Goal: Information Seeking & Learning: Learn about a topic

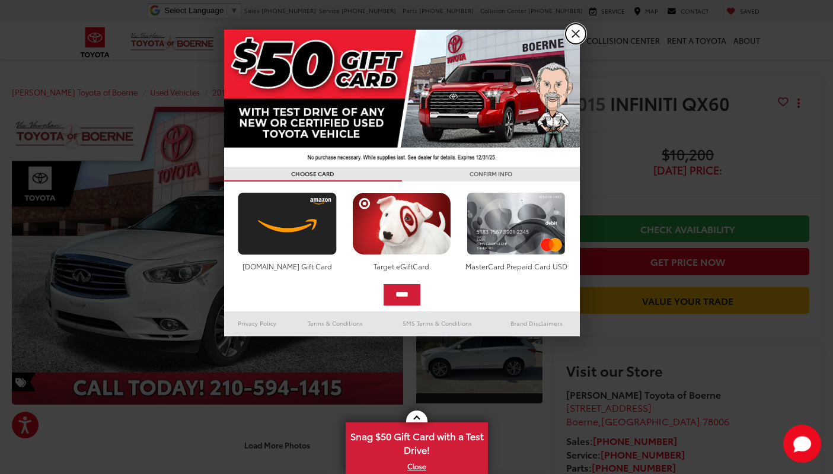
click at [574, 34] on link "X" at bounding box center [576, 34] width 20 height 20
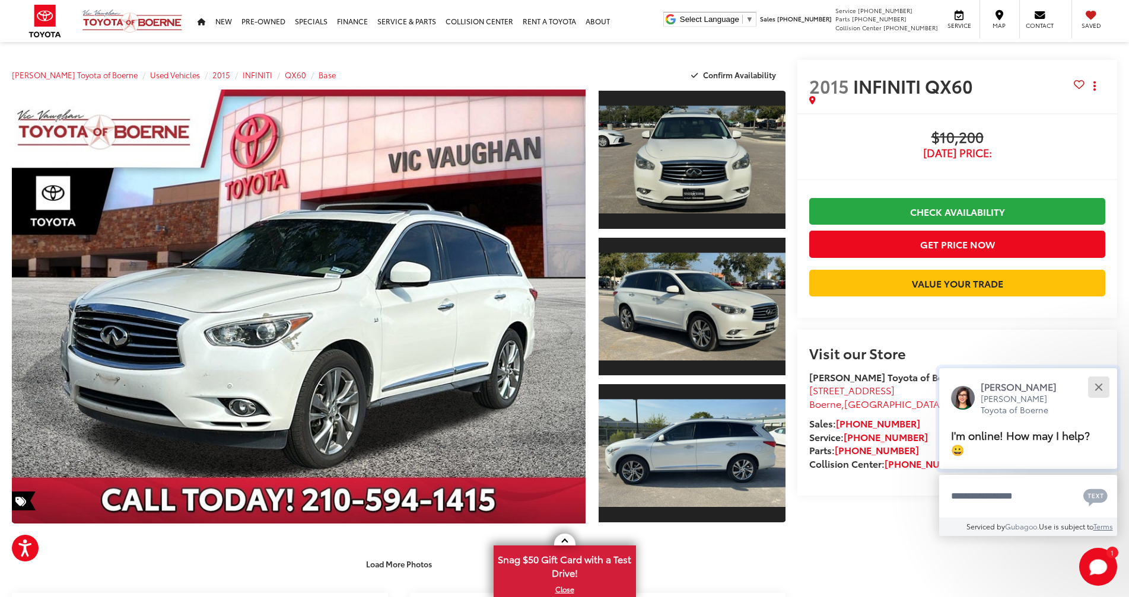
click at [833, 400] on button "Close" at bounding box center [1098, 387] width 26 height 26
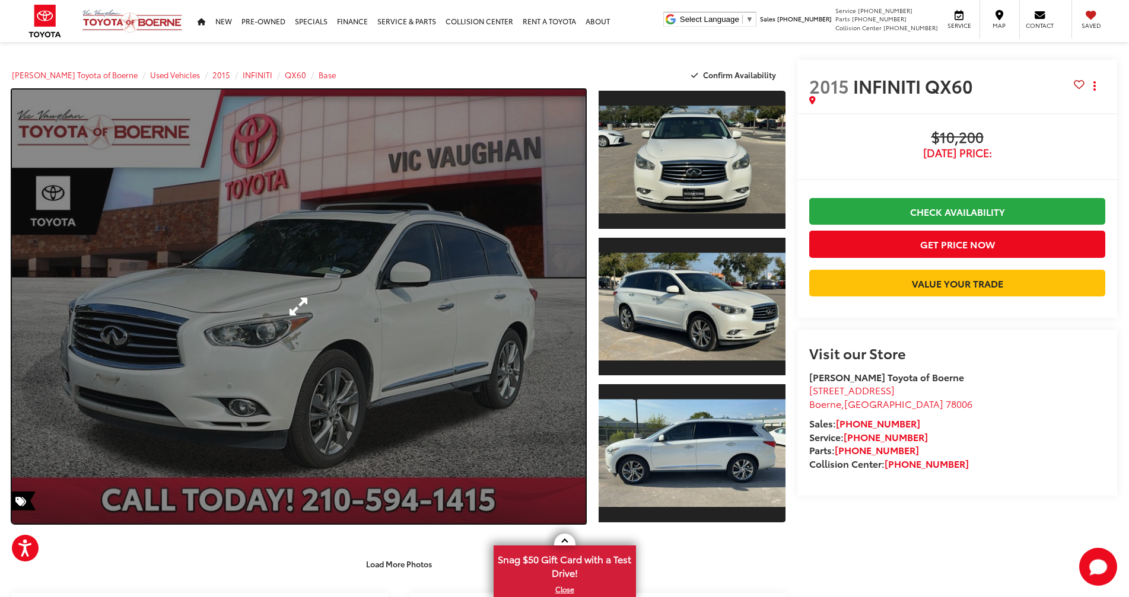
click at [378, 332] on link "Expand Photo 0" at bounding box center [299, 307] width 574 height 434
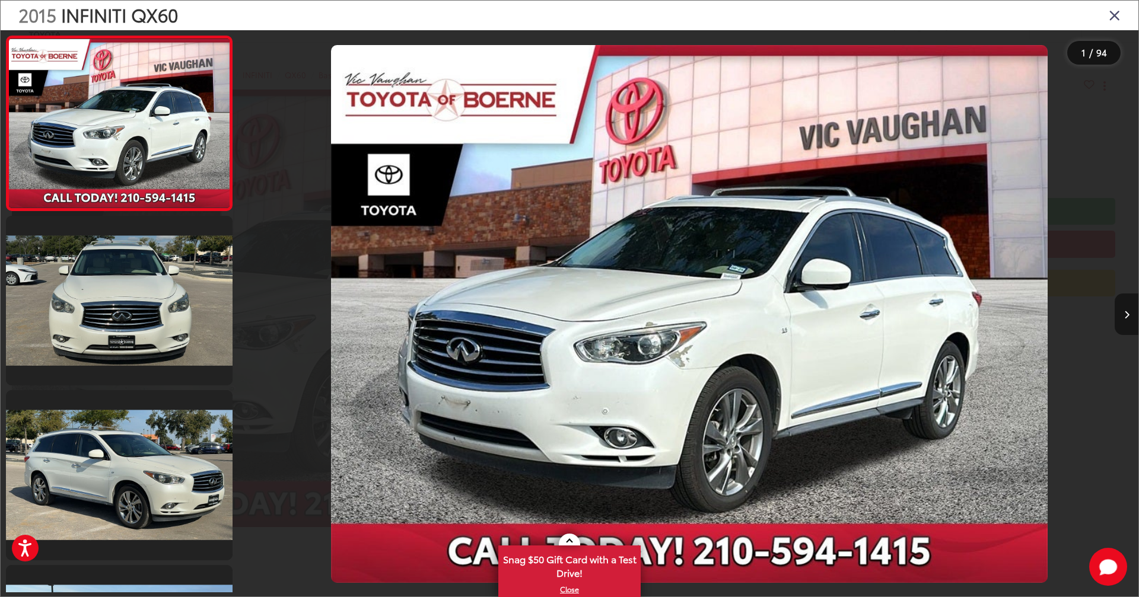
click at [833, 319] on button "Next image" at bounding box center [1127, 315] width 24 height 42
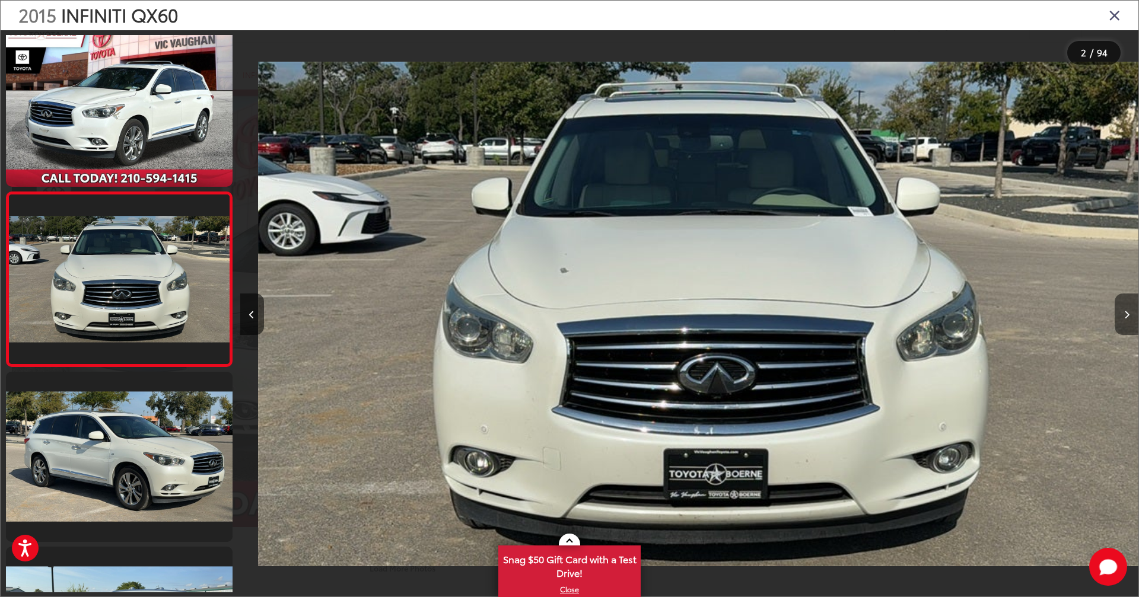
scroll to position [0, 898]
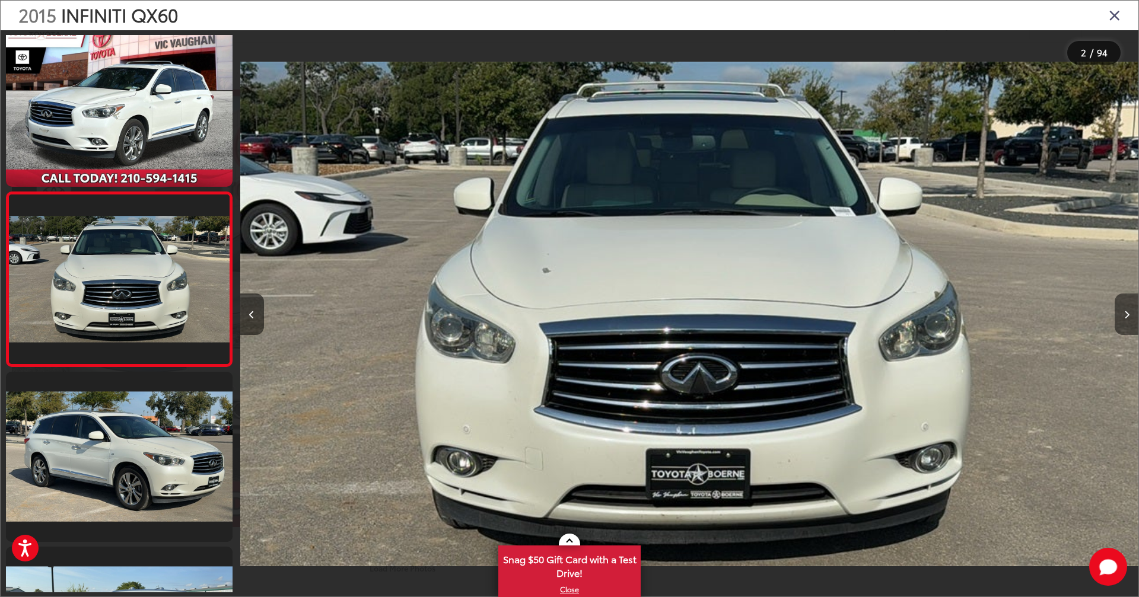
click at [833, 319] on button "Next image" at bounding box center [1127, 315] width 24 height 42
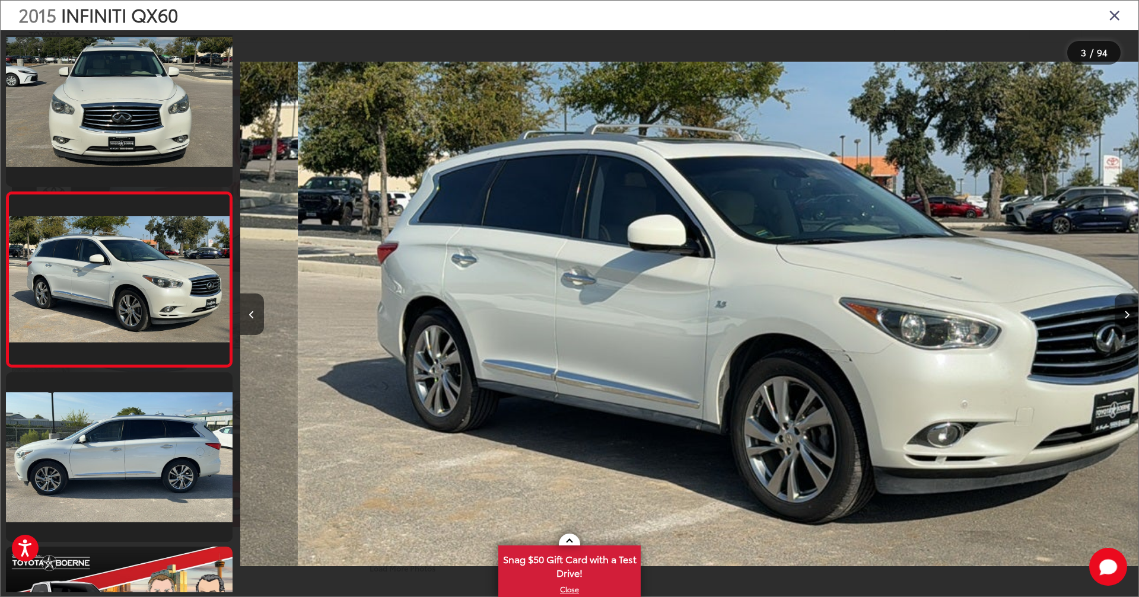
scroll to position [0, 1796]
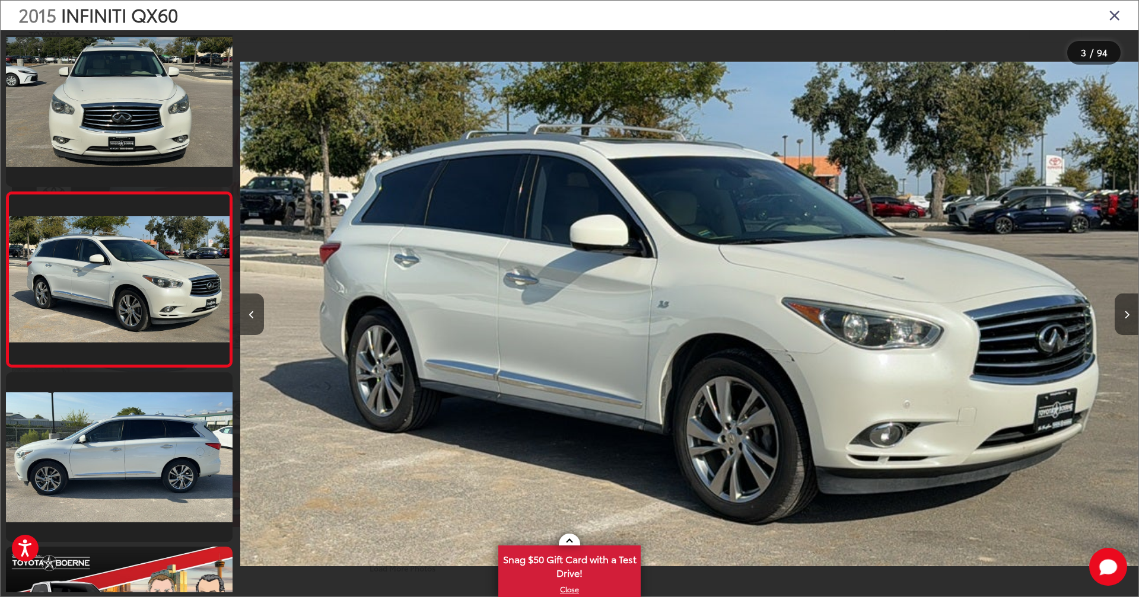
click at [833, 319] on button "Next image" at bounding box center [1127, 315] width 24 height 42
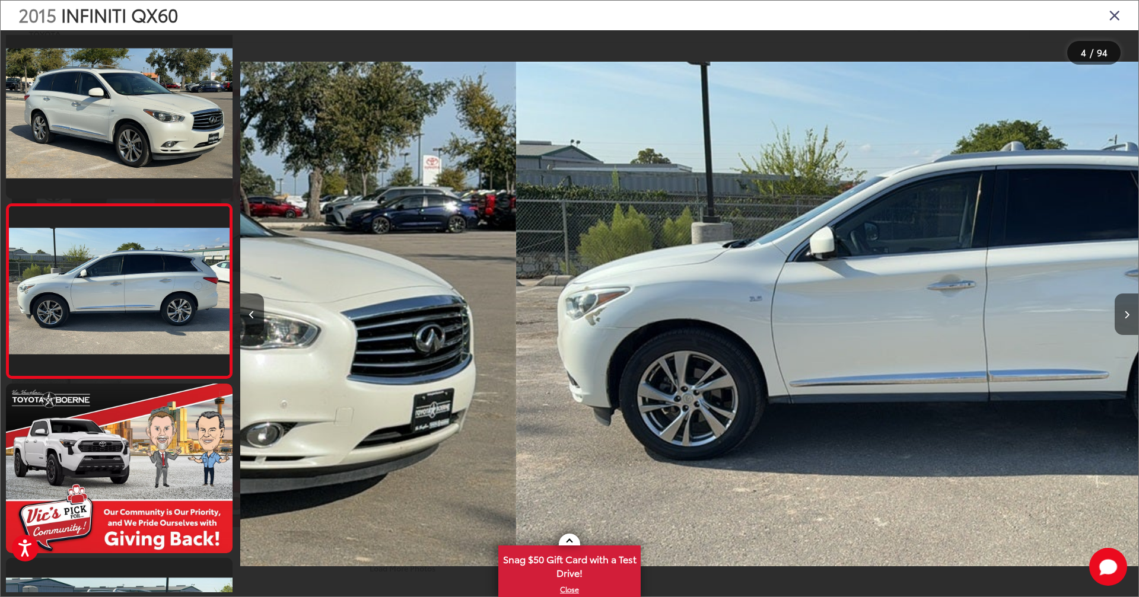
scroll to position [368, 0]
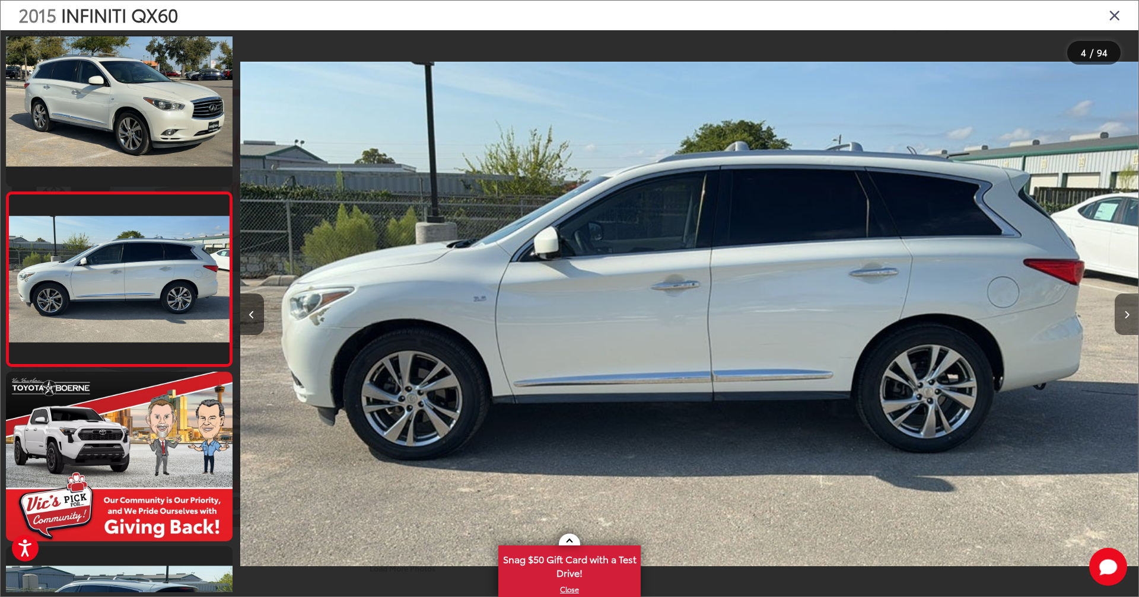
click at [833, 319] on button "Next image" at bounding box center [1127, 315] width 24 height 42
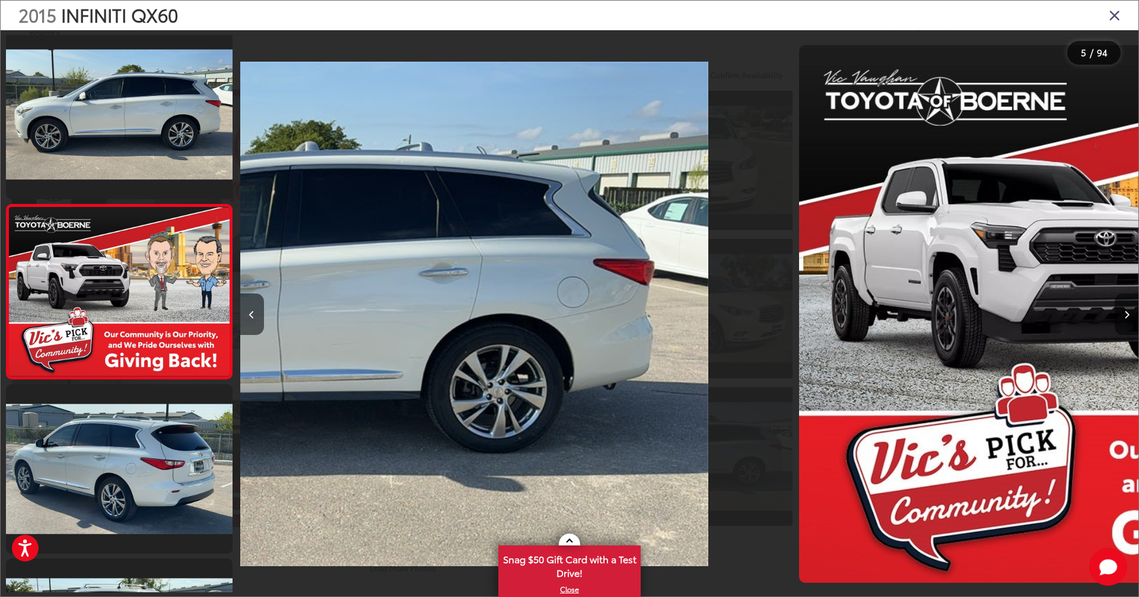
scroll to position [542, 0]
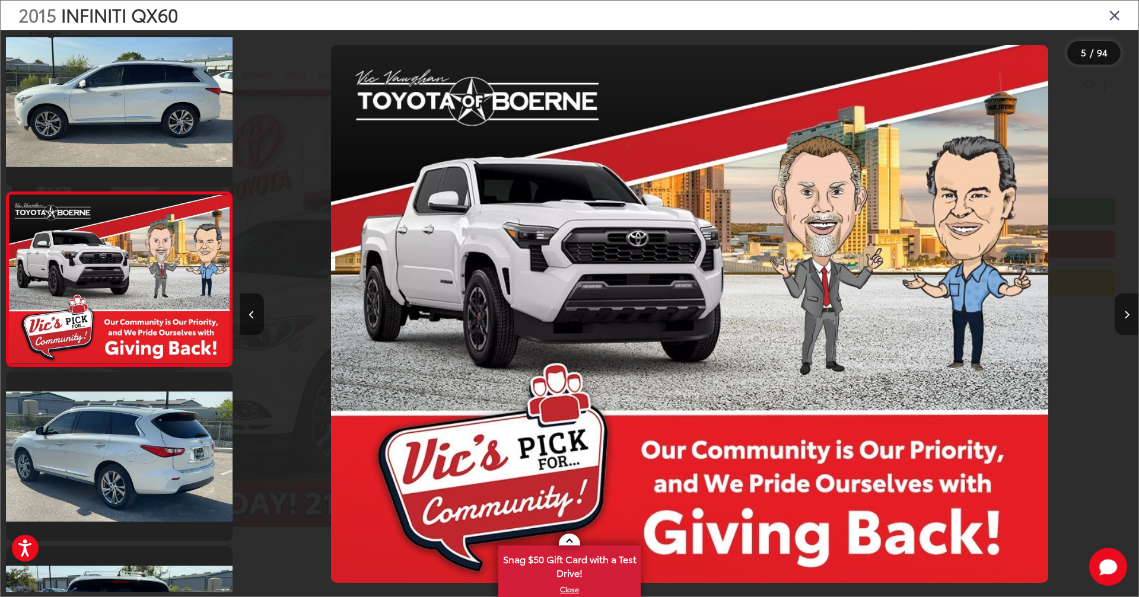
click at [833, 319] on button "Next image" at bounding box center [1127, 315] width 24 height 42
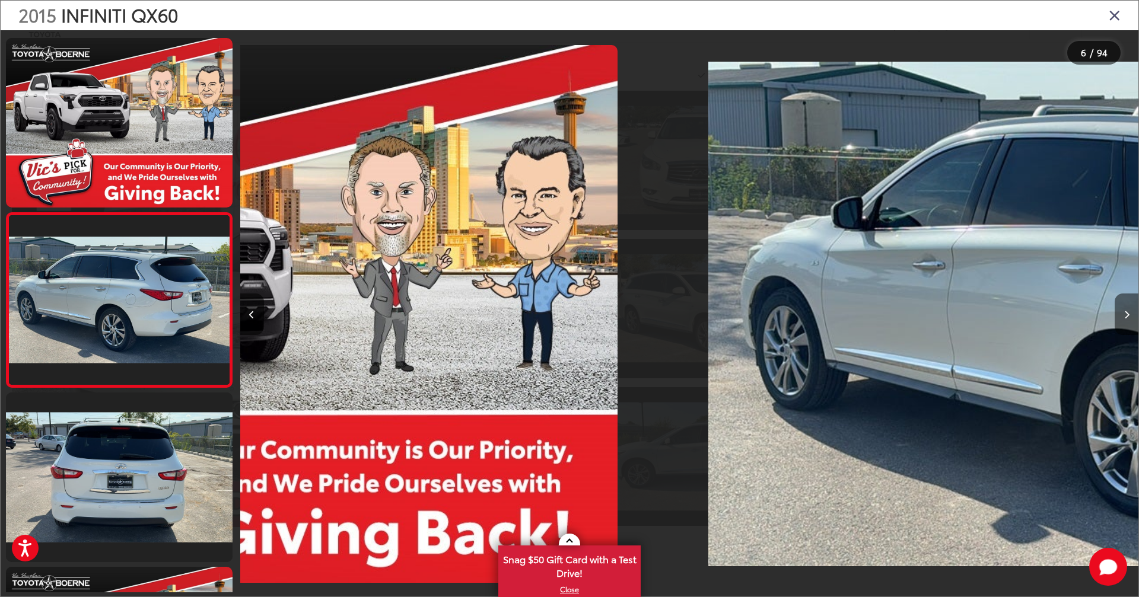
scroll to position [717, 0]
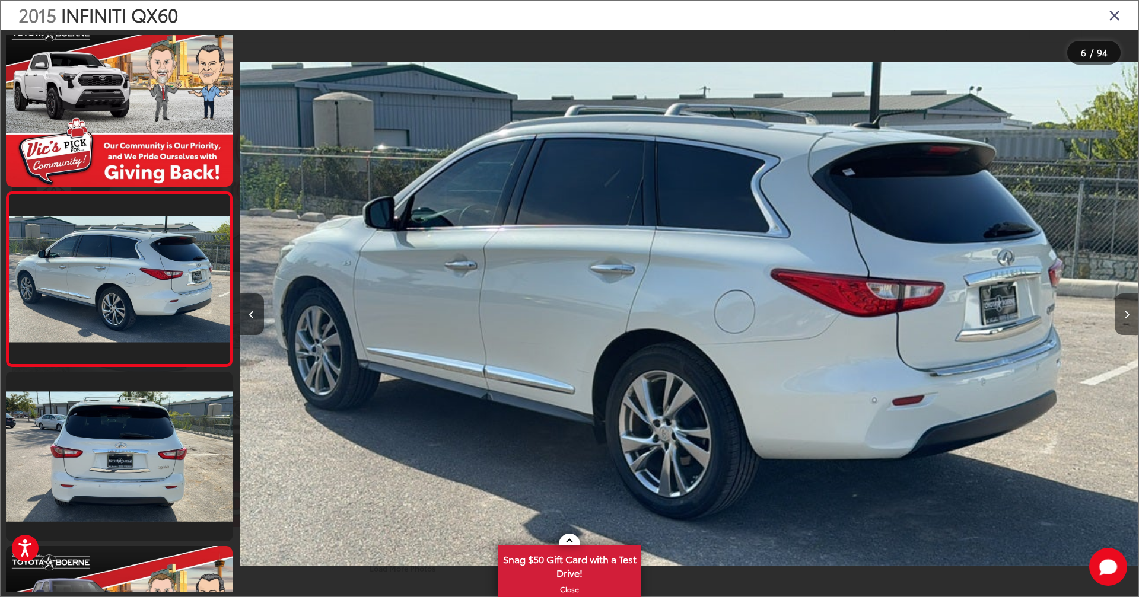
click at [833, 319] on button "Next image" at bounding box center [1127, 315] width 24 height 42
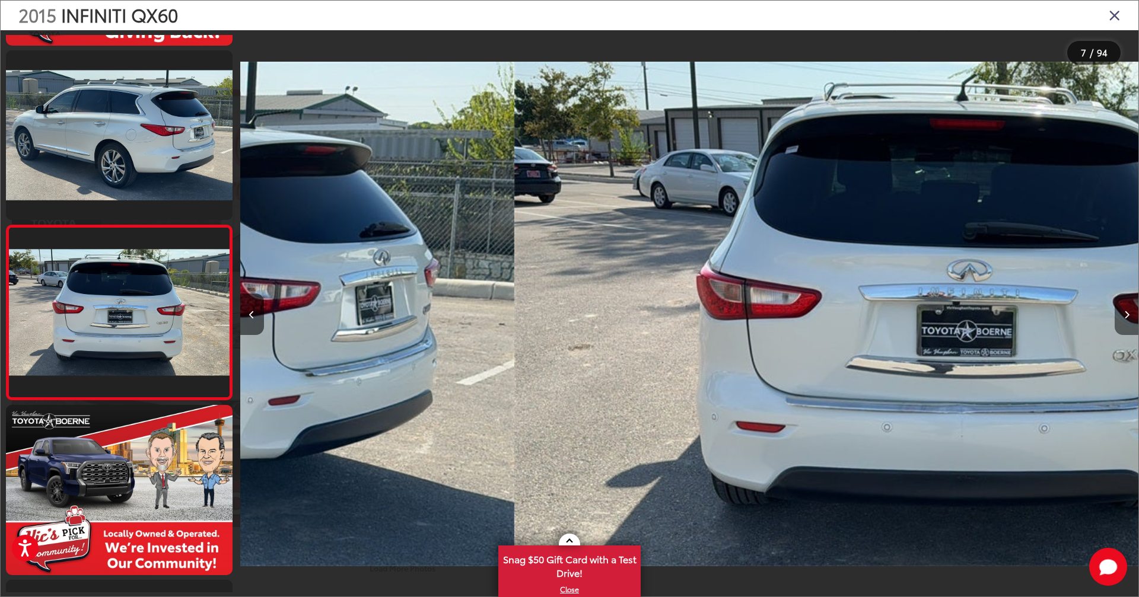
scroll to position [0, 0]
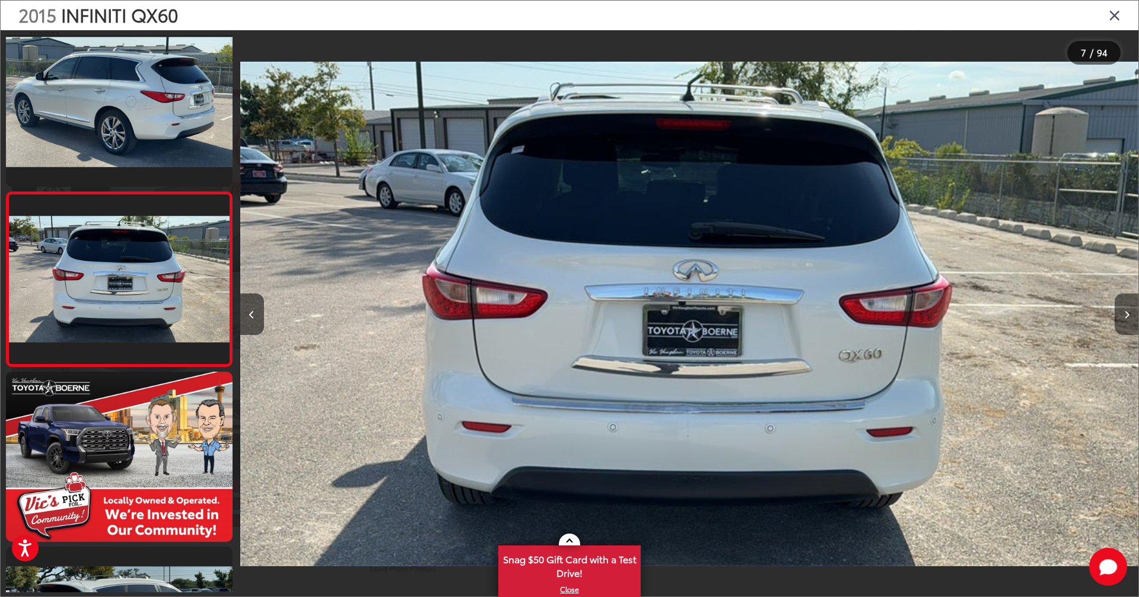
click at [833, 319] on button "Next image" at bounding box center [1127, 315] width 24 height 42
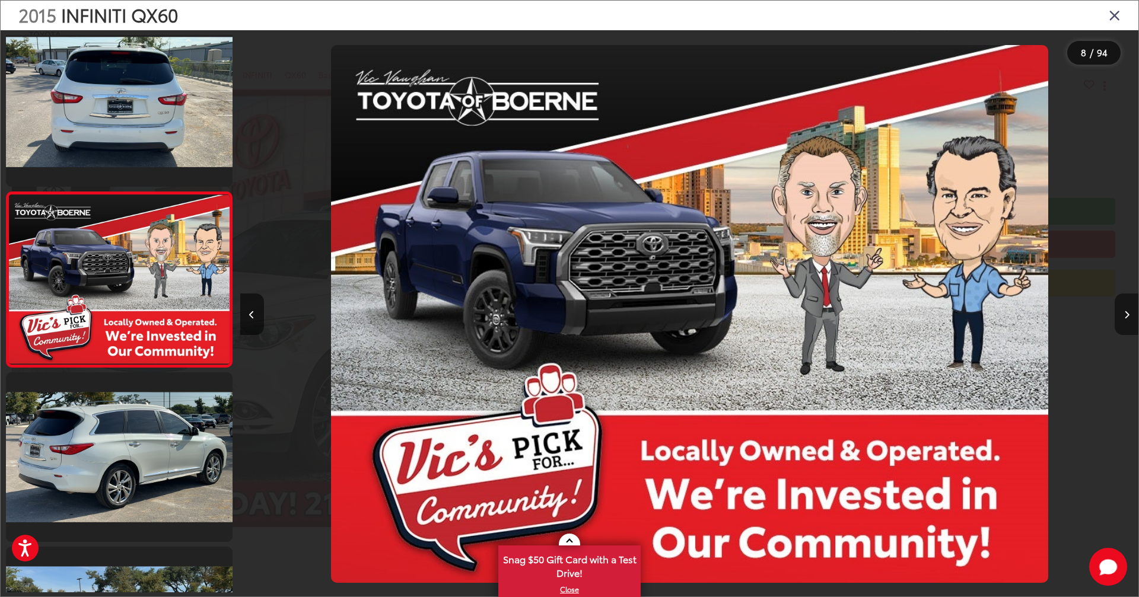
click at [833, 319] on button "Next image" at bounding box center [1127, 315] width 24 height 42
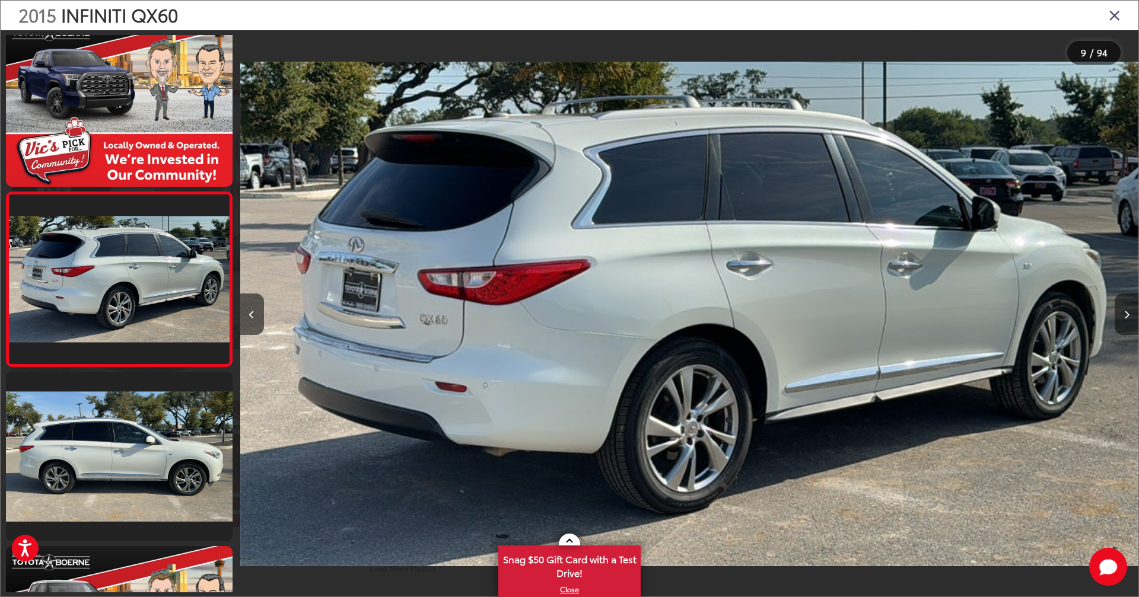
click at [833, 319] on button "Next image" at bounding box center [1127, 315] width 24 height 42
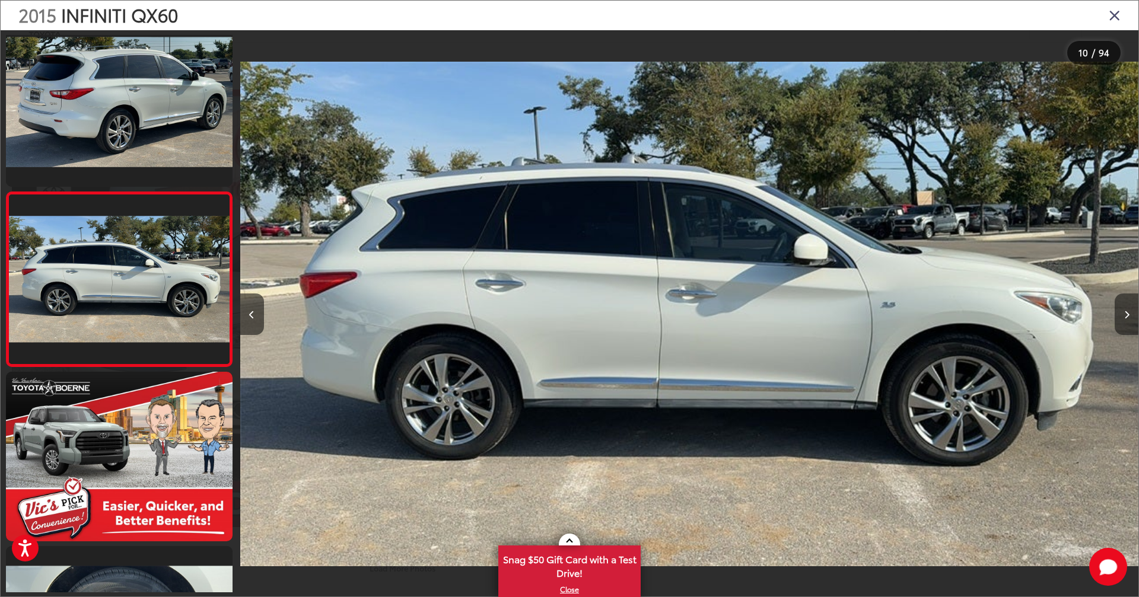
click at [833, 319] on button "Next image" at bounding box center [1127, 315] width 24 height 42
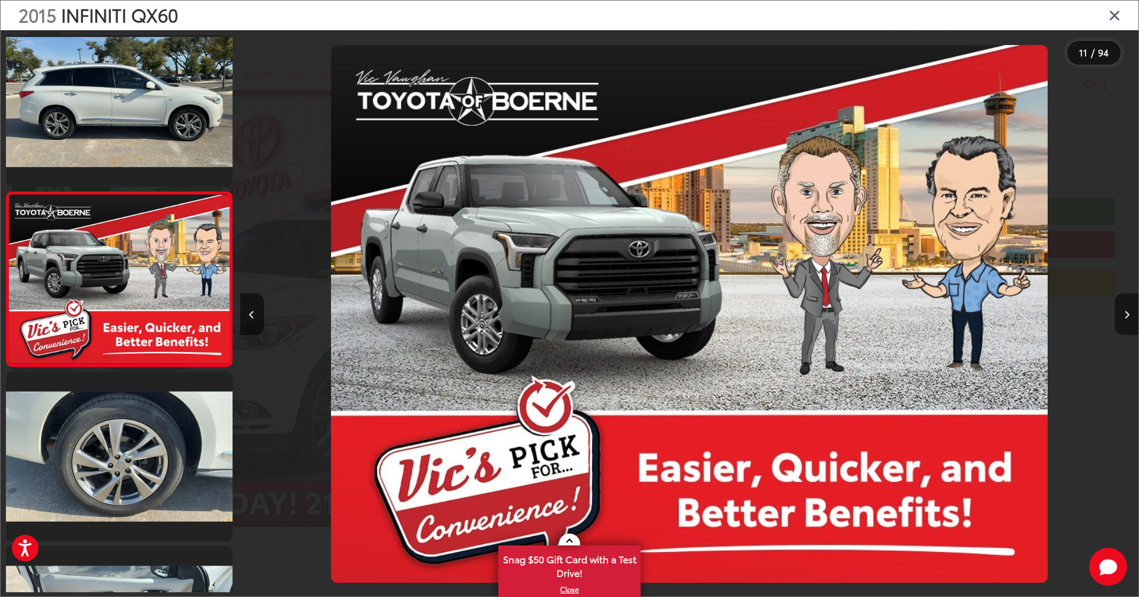
click at [833, 319] on button "Next image" at bounding box center [1127, 315] width 24 height 42
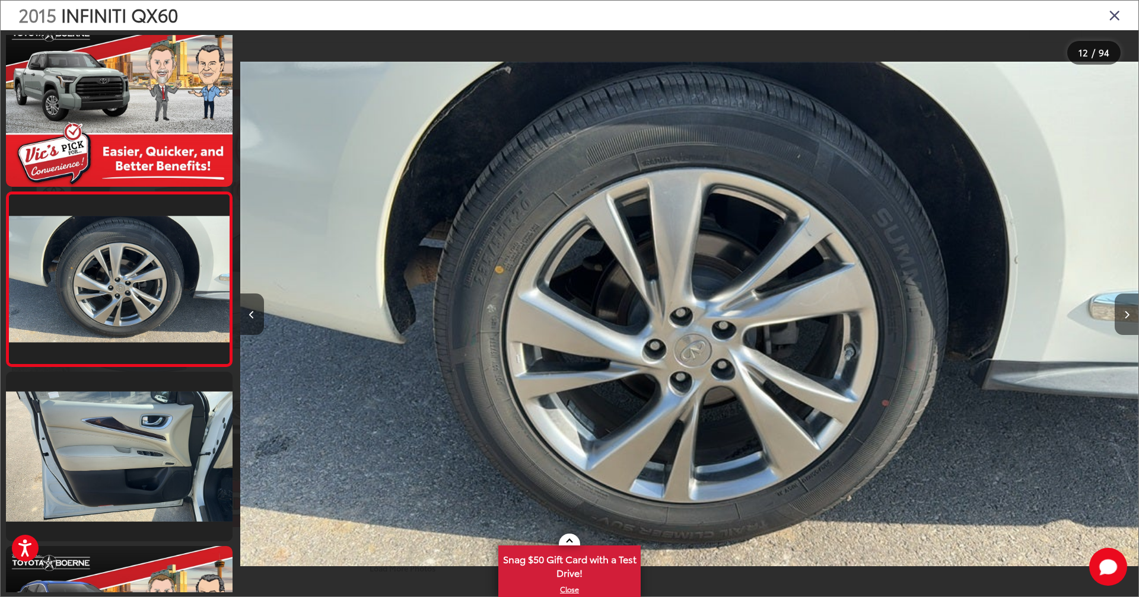
click at [833, 319] on button "Next image" at bounding box center [1127, 315] width 24 height 42
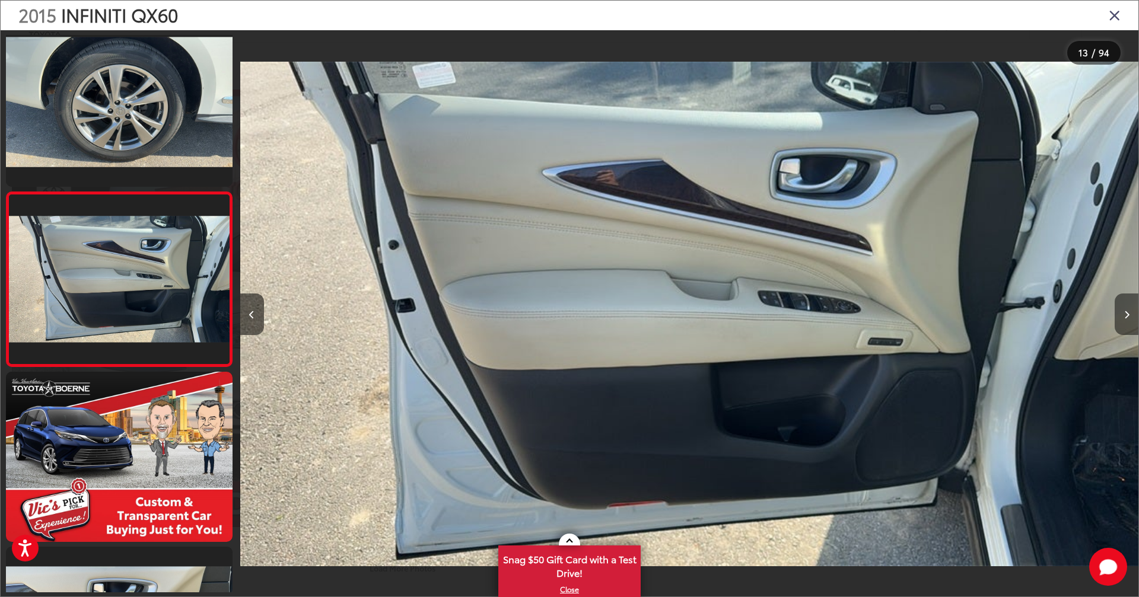
click at [833, 319] on button "Next image" at bounding box center [1127, 315] width 24 height 42
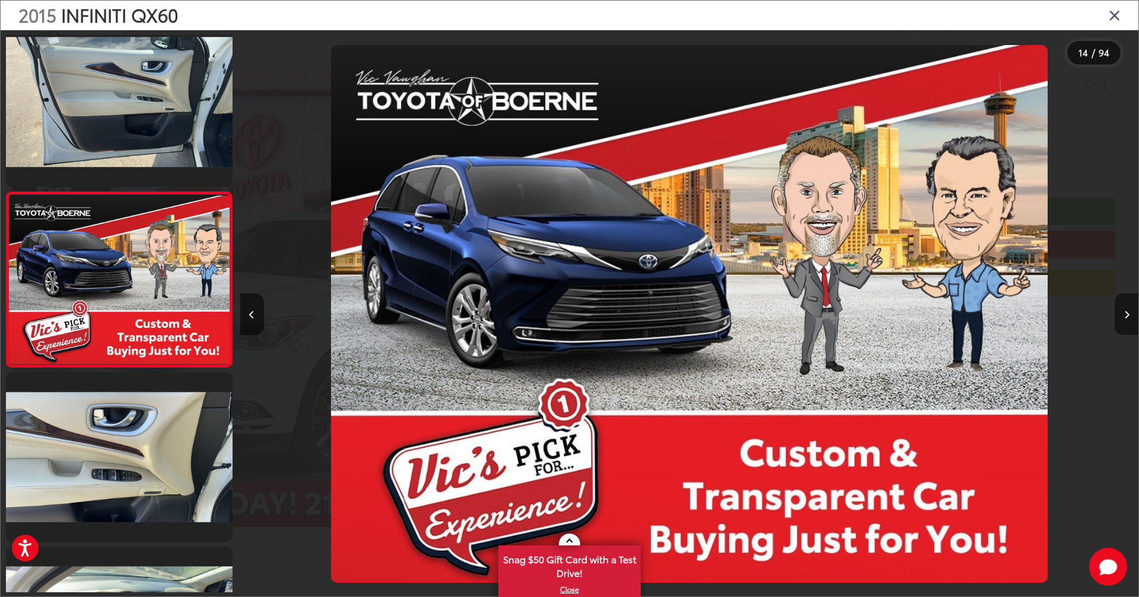
click at [833, 319] on button "Next image" at bounding box center [1127, 315] width 24 height 42
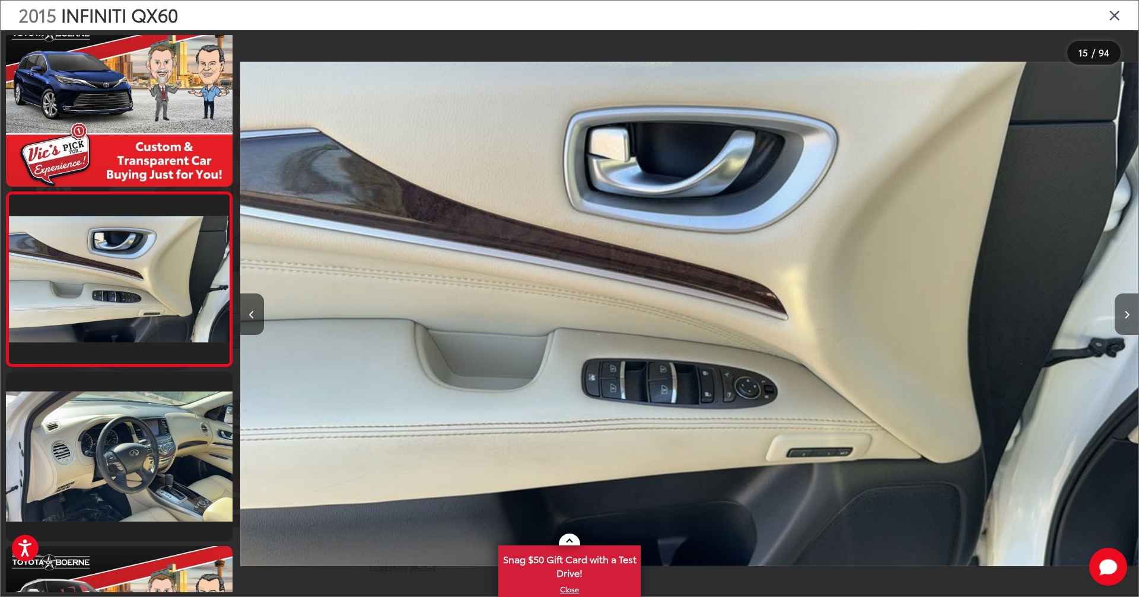
click at [833, 319] on button "Next image" at bounding box center [1127, 315] width 24 height 42
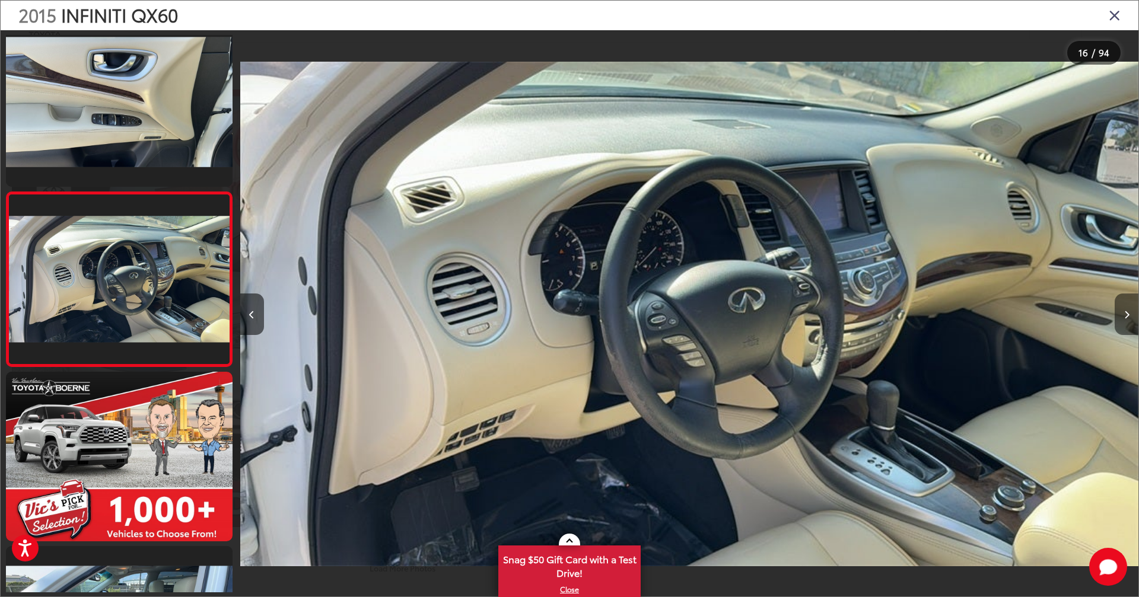
click at [833, 319] on button "Next image" at bounding box center [1127, 315] width 24 height 42
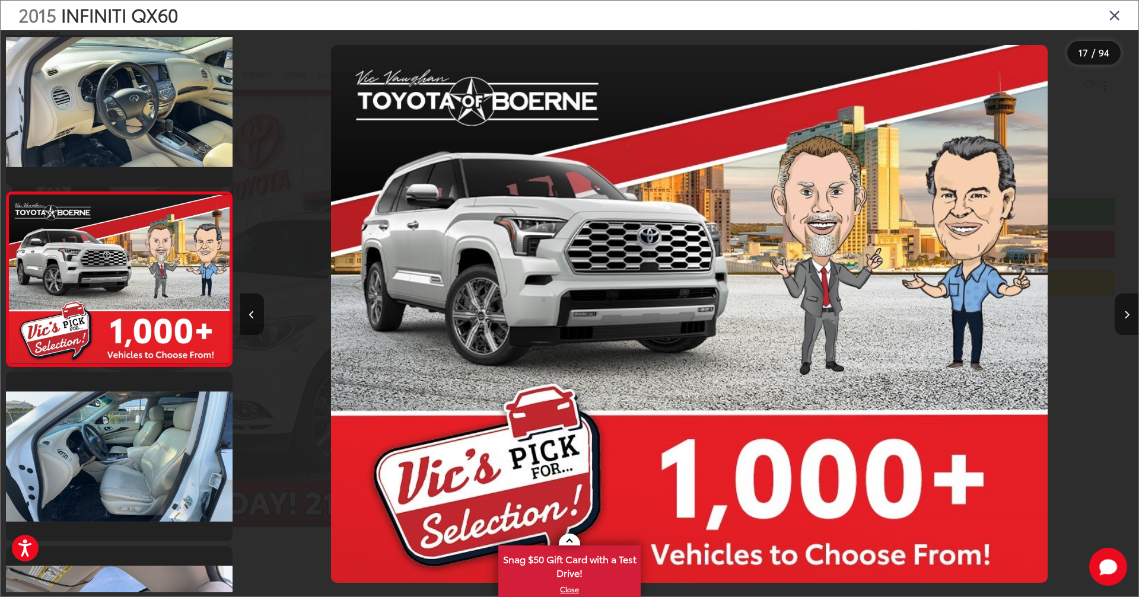
click at [833, 319] on button "Next image" at bounding box center [1127, 315] width 24 height 42
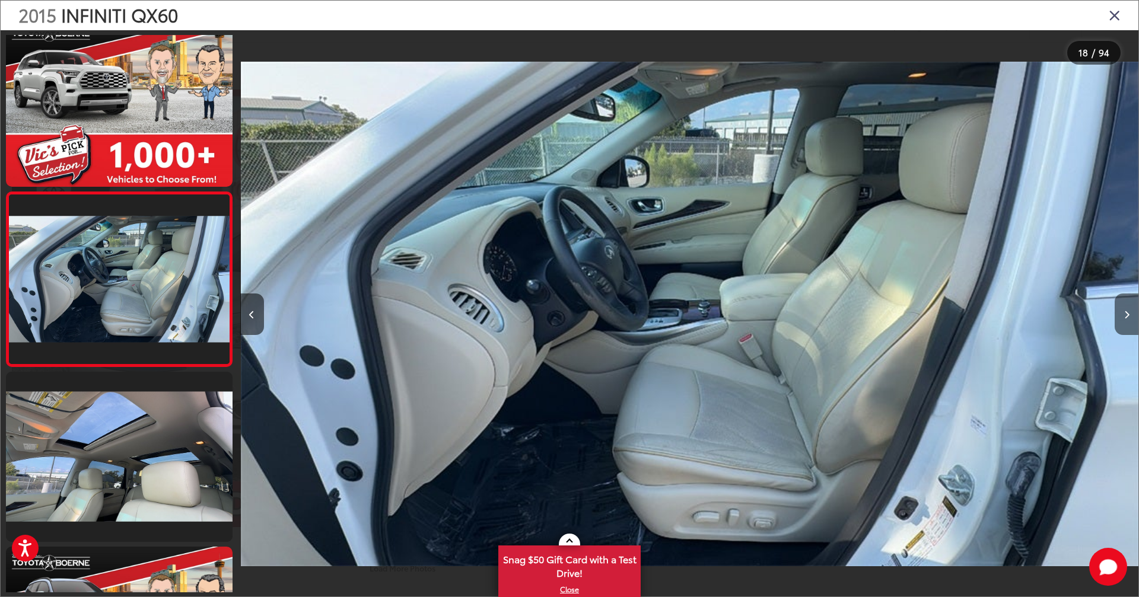
click at [833, 319] on button "Next image" at bounding box center [1127, 315] width 24 height 42
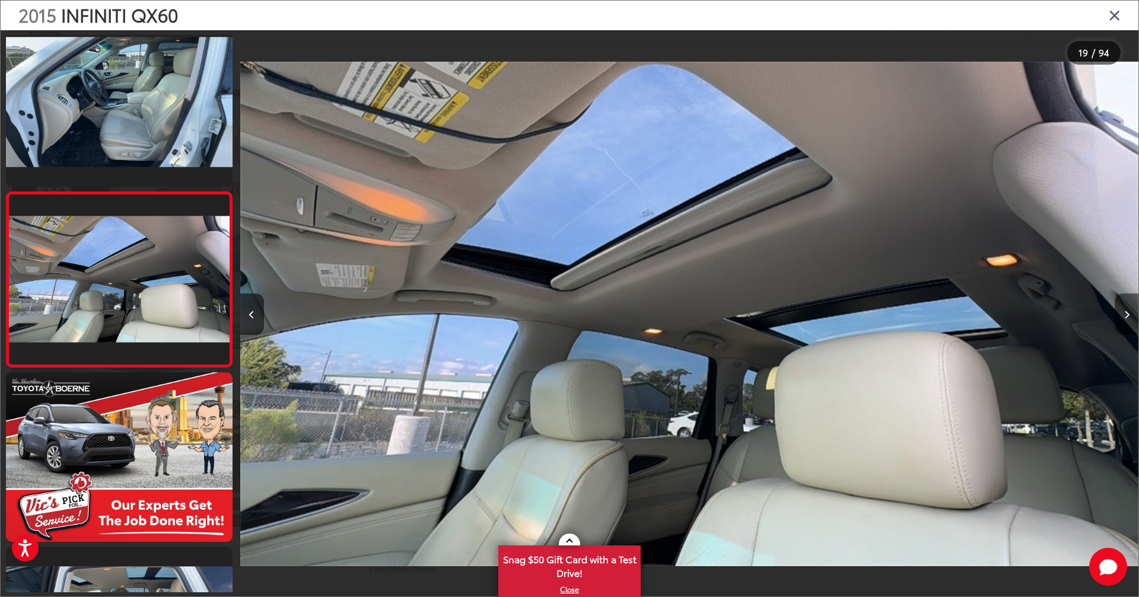
click at [833, 319] on button "Next image" at bounding box center [1127, 315] width 24 height 42
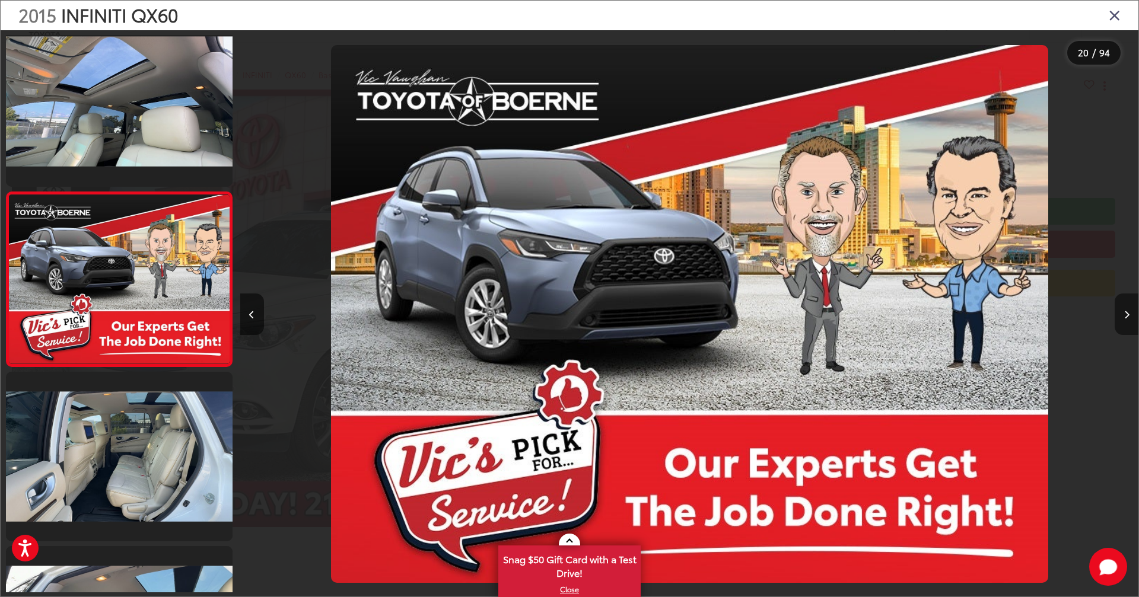
click at [833, 319] on button "Next image" at bounding box center [1127, 315] width 24 height 42
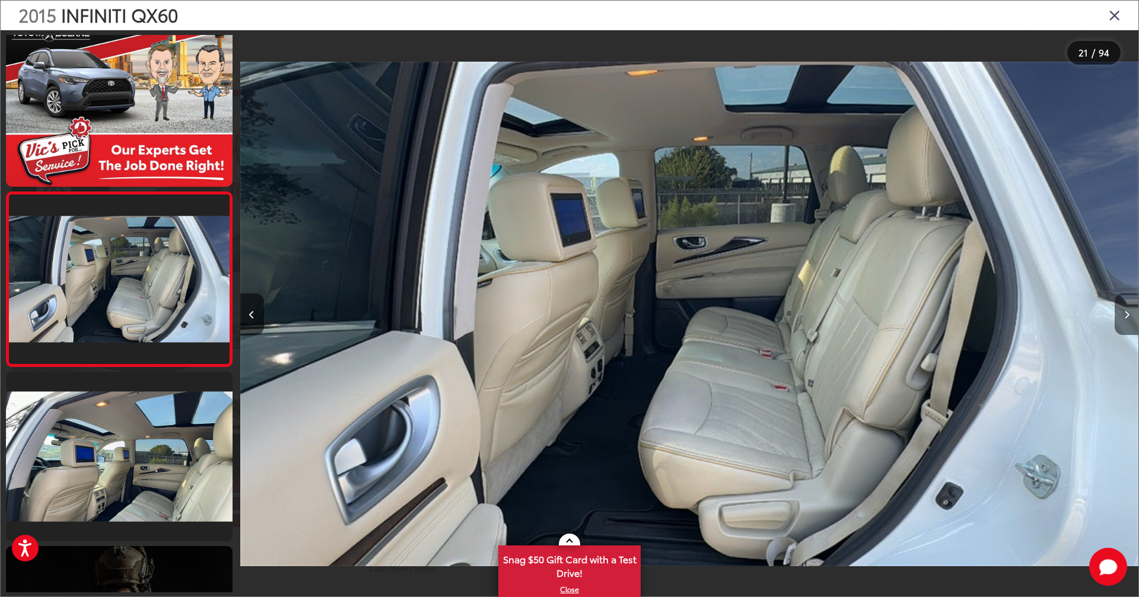
click at [833, 316] on icon "Next image" at bounding box center [1126, 315] width 5 height 8
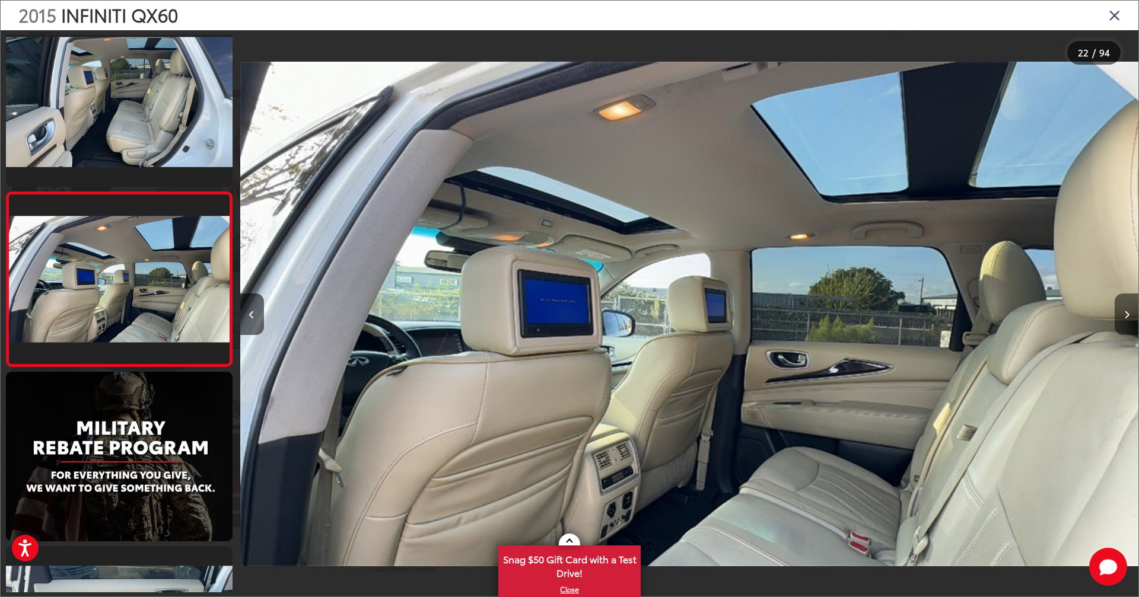
click at [833, 316] on icon "Next image" at bounding box center [1126, 315] width 5 height 8
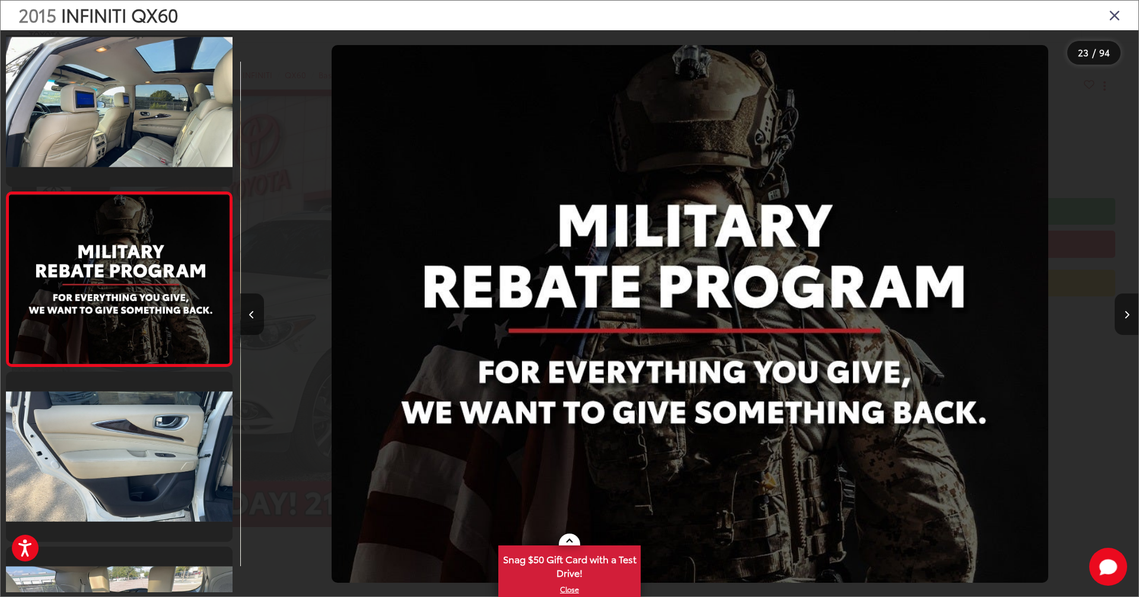
click at [833, 316] on icon "Next image" at bounding box center [1126, 315] width 5 height 8
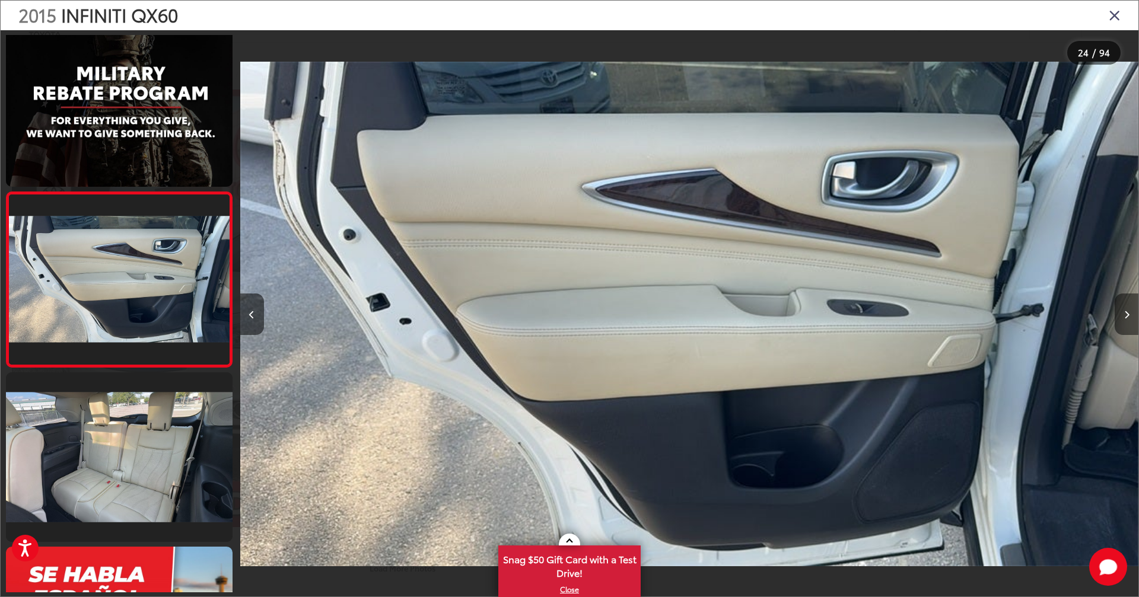
click at [833, 316] on icon "Next image" at bounding box center [1126, 315] width 5 height 8
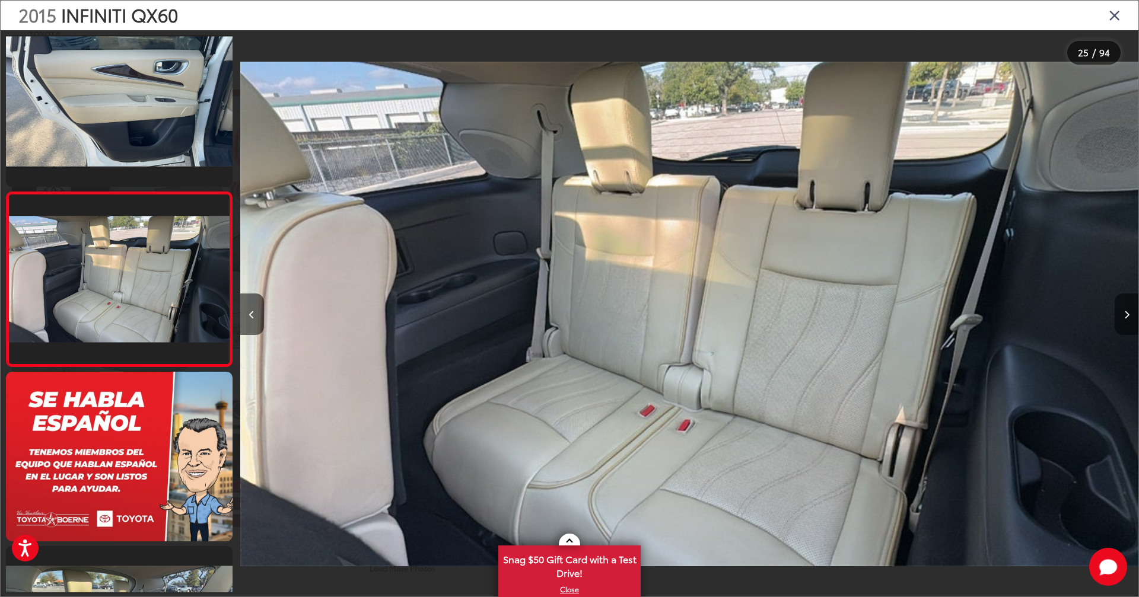
click at [833, 316] on icon "Next image" at bounding box center [1126, 315] width 5 height 8
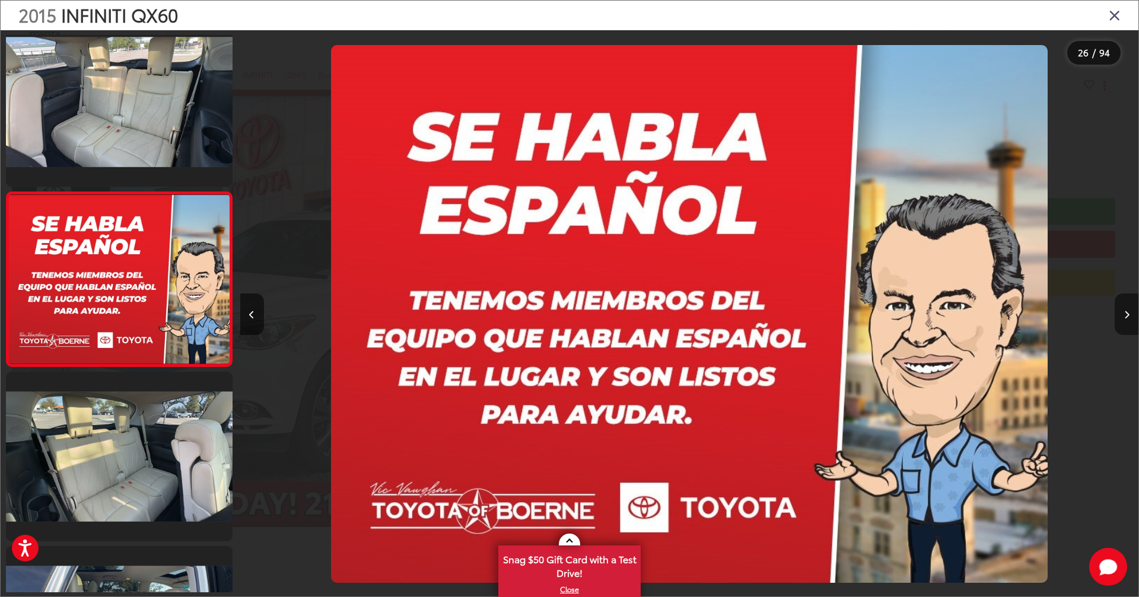
click at [833, 316] on icon "Next image" at bounding box center [1126, 315] width 5 height 8
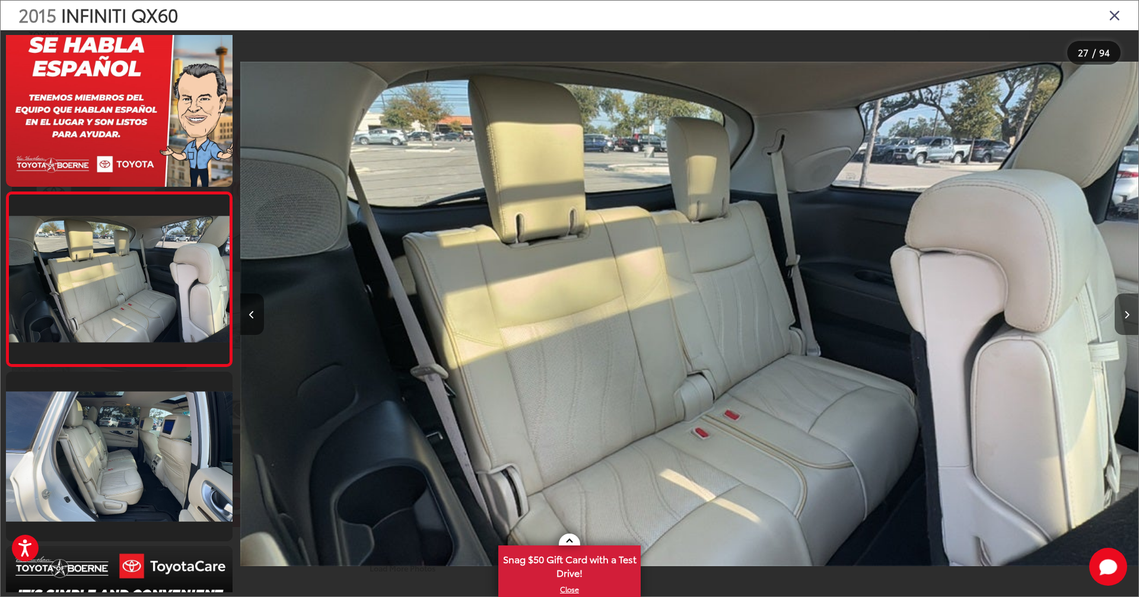
click at [833, 316] on icon "Next image" at bounding box center [1126, 315] width 5 height 8
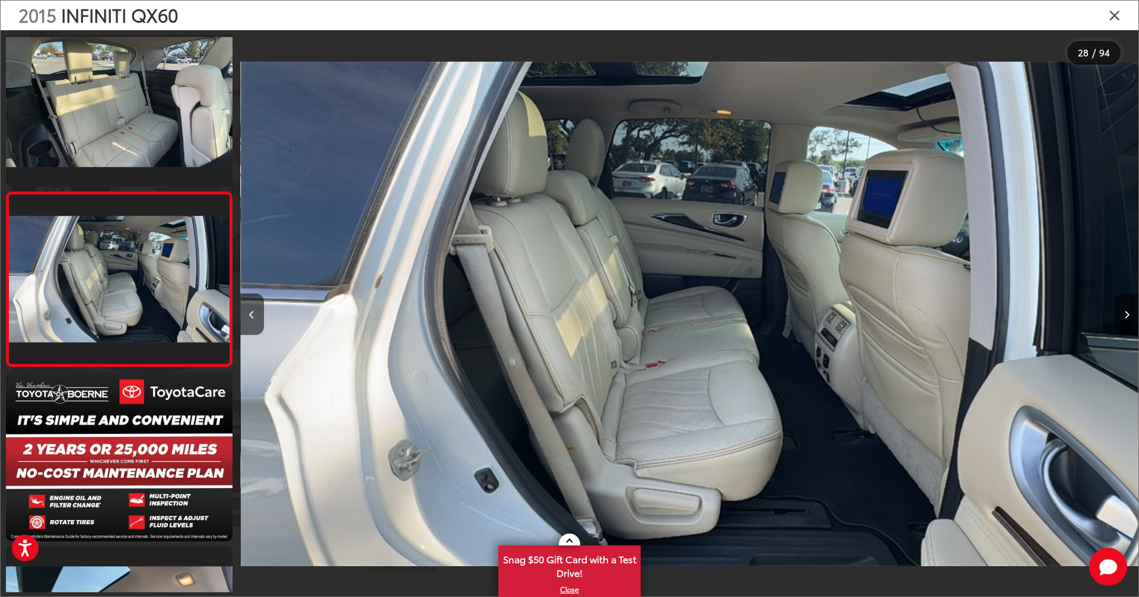
click at [833, 316] on icon "Next image" at bounding box center [1126, 315] width 5 height 8
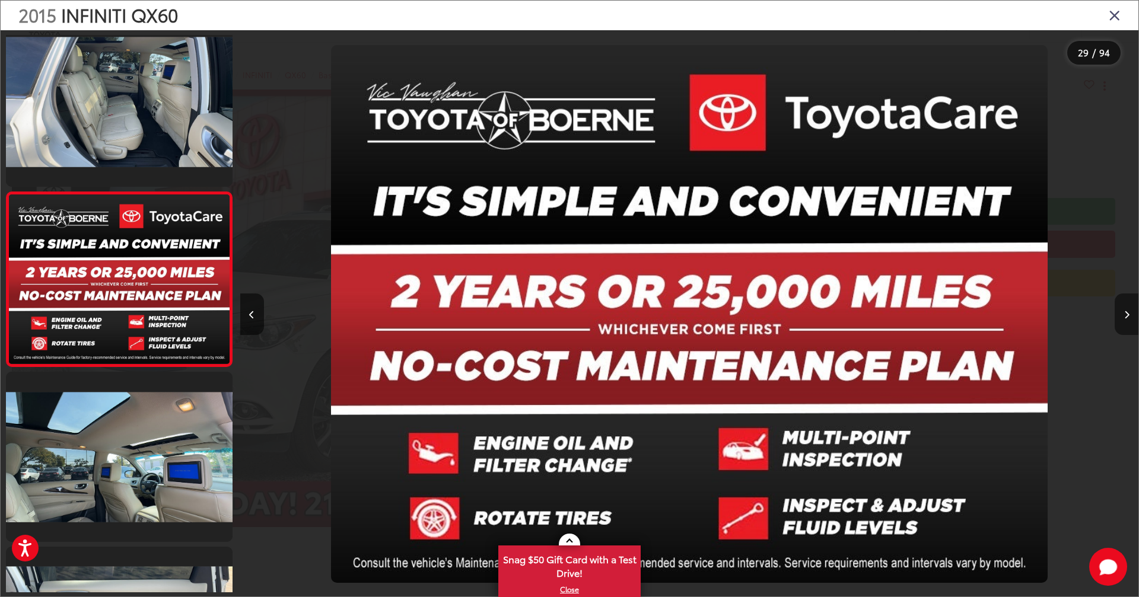
click at [833, 316] on icon "Next image" at bounding box center [1126, 315] width 5 height 8
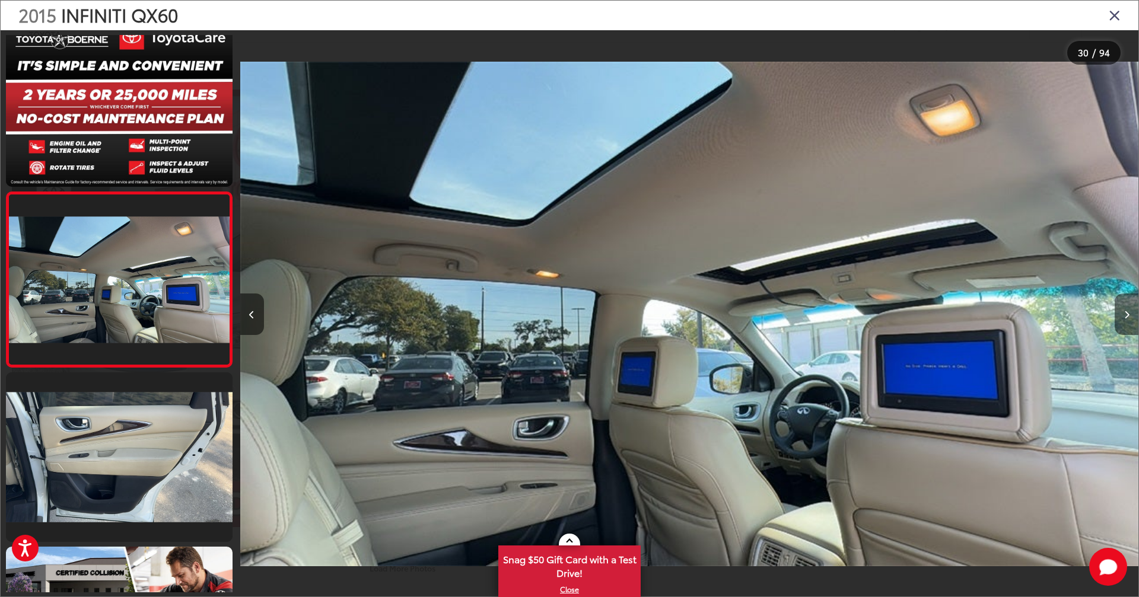
click at [833, 316] on icon "Next image" at bounding box center [1126, 315] width 5 height 8
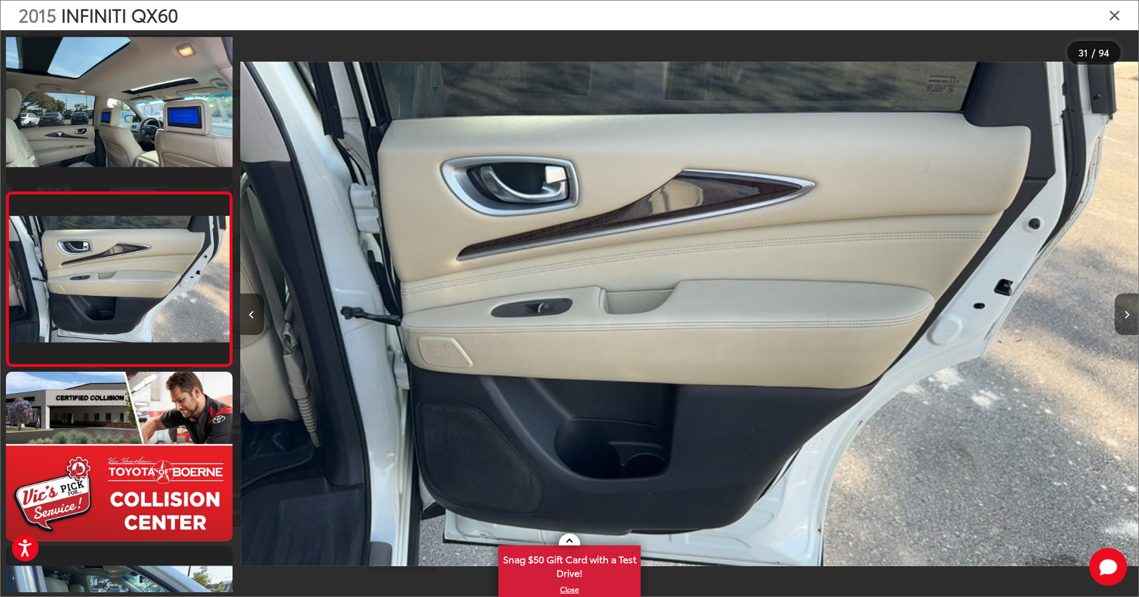
click at [833, 316] on icon "Next image" at bounding box center [1126, 315] width 5 height 8
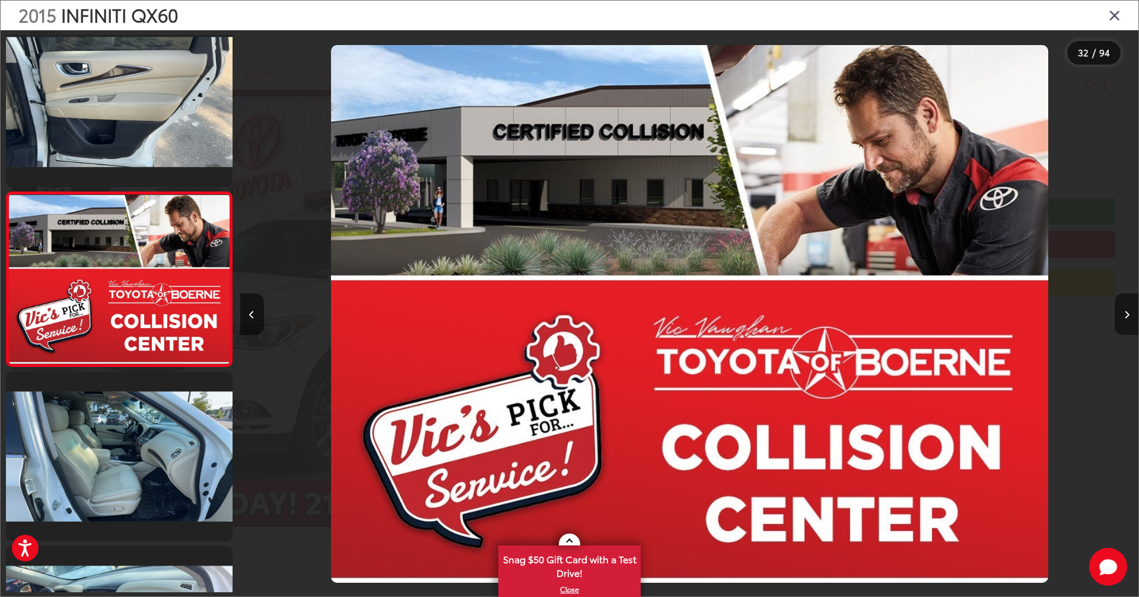
click at [833, 316] on icon "Next image" at bounding box center [1126, 315] width 5 height 8
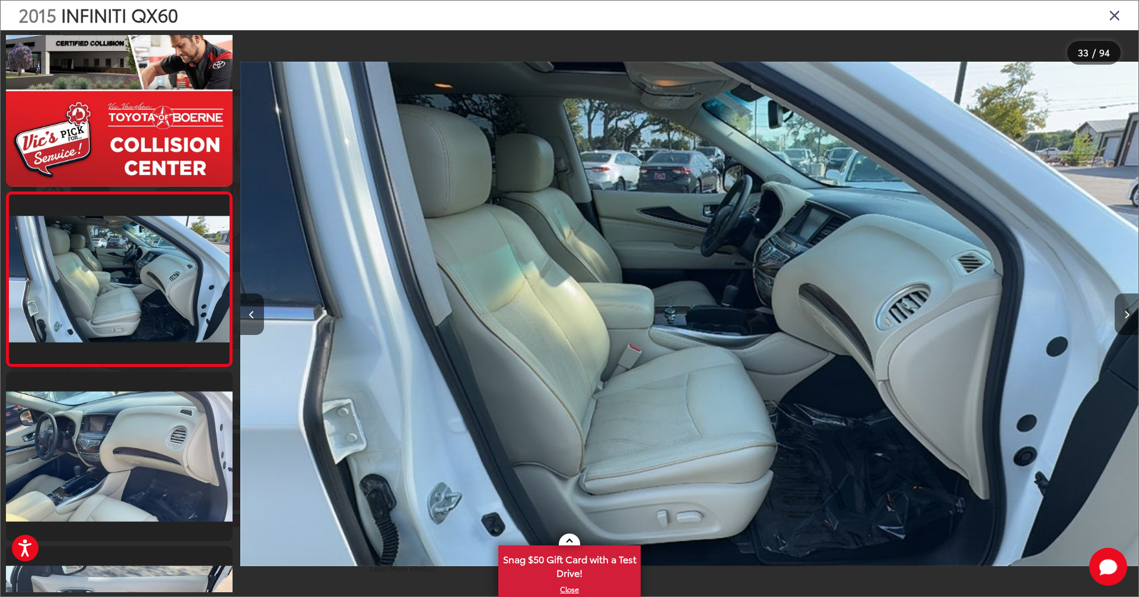
click at [833, 316] on icon "Next image" at bounding box center [1126, 315] width 5 height 8
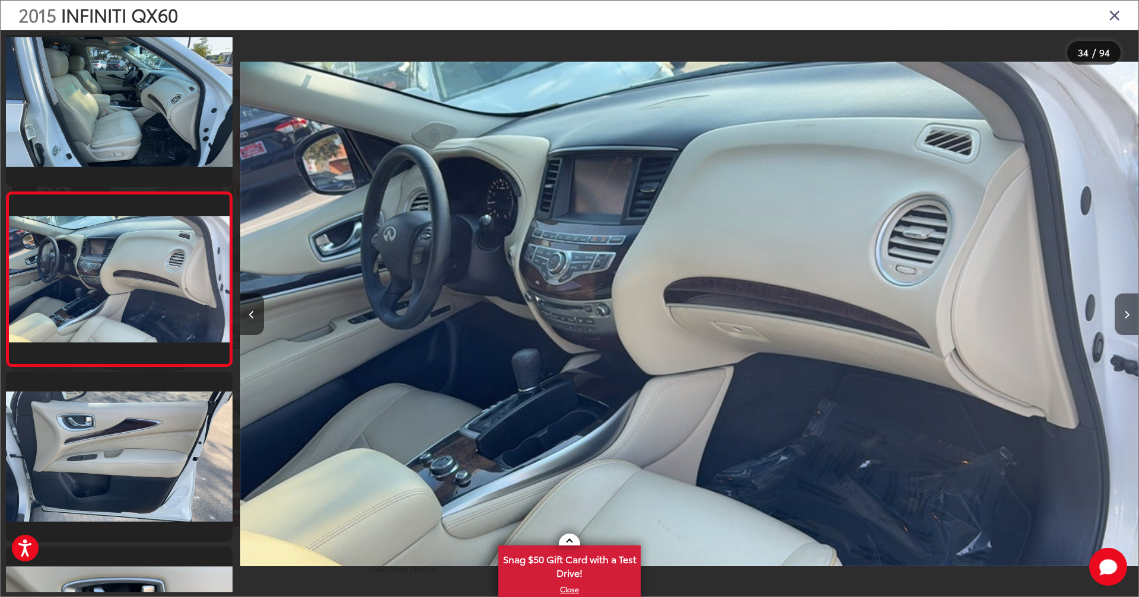
click at [833, 316] on icon "Next image" at bounding box center [1126, 315] width 5 height 8
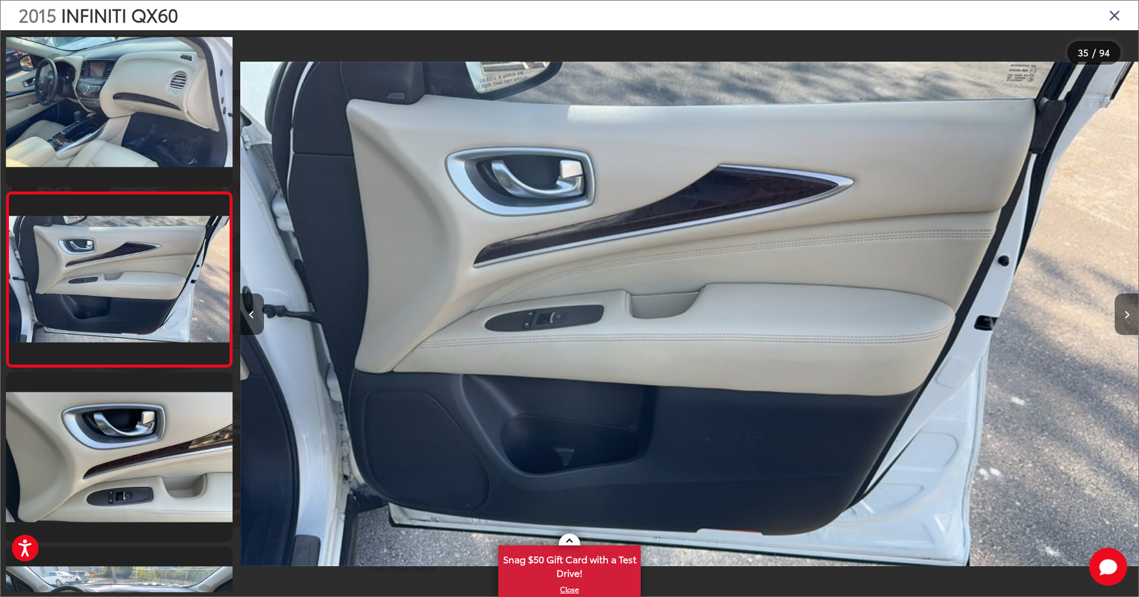
click at [833, 316] on icon "Next image" at bounding box center [1126, 315] width 5 height 8
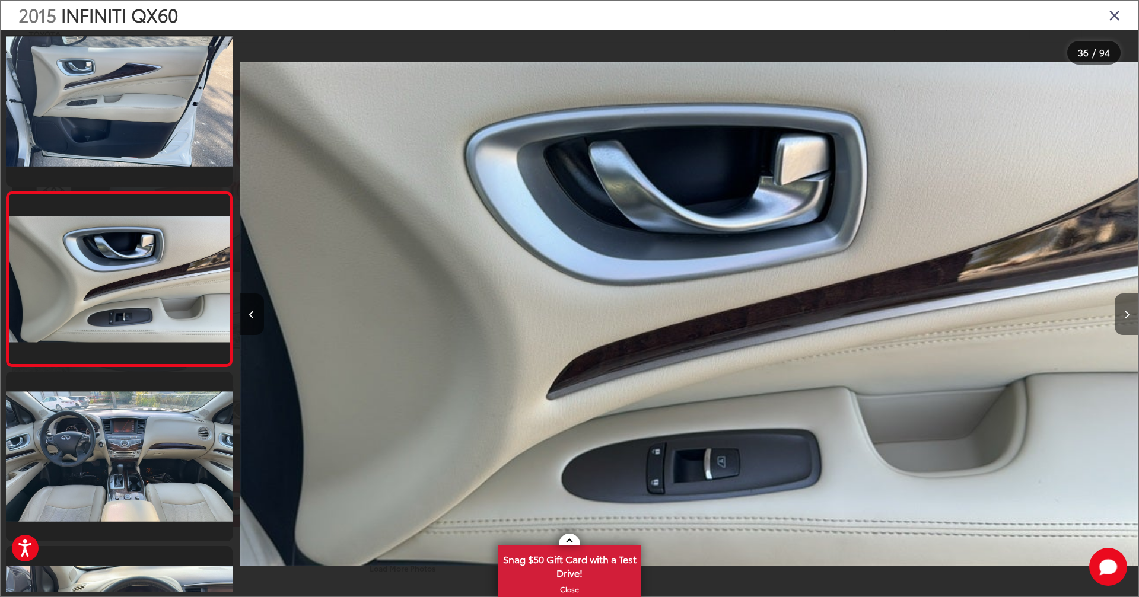
click at [833, 316] on icon "Next image" at bounding box center [1126, 315] width 5 height 8
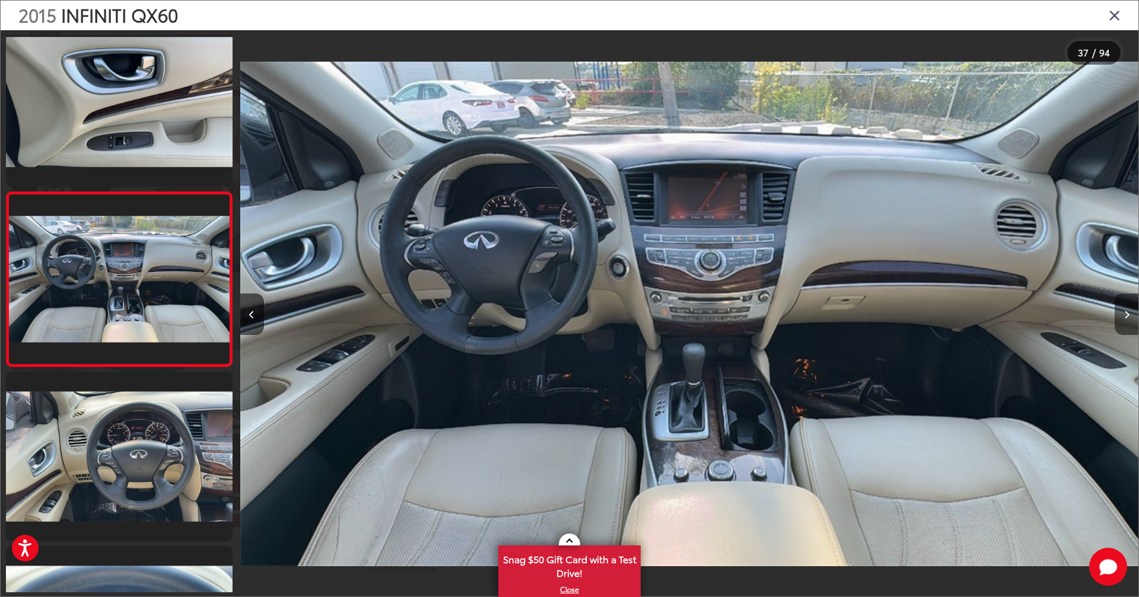
click at [833, 316] on icon "Next image" at bounding box center [1126, 315] width 5 height 8
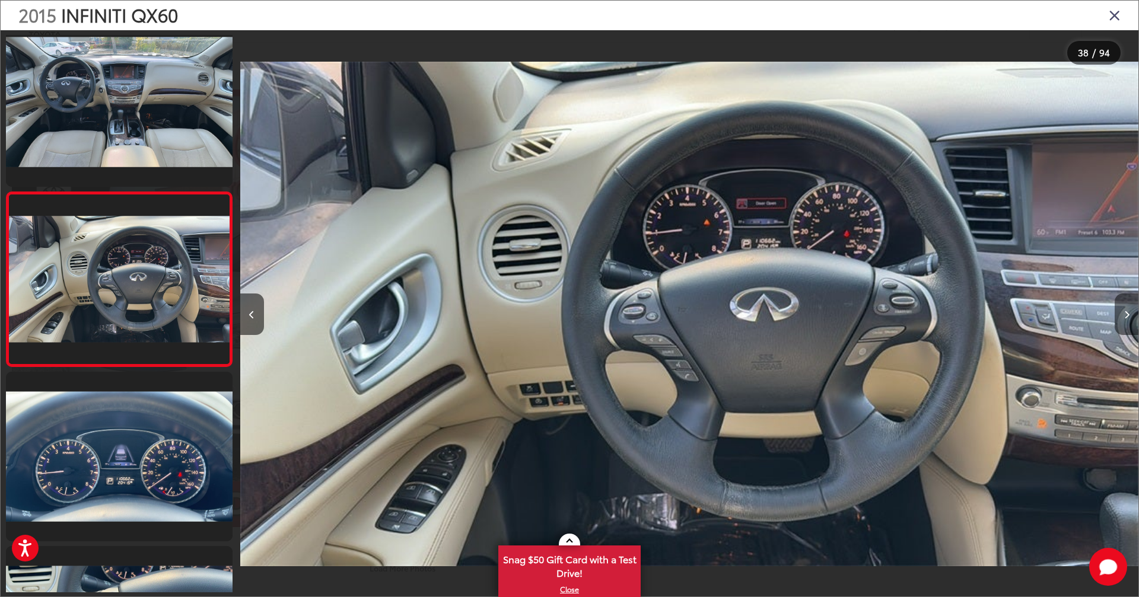
click at [833, 316] on icon "Next image" at bounding box center [1126, 315] width 5 height 8
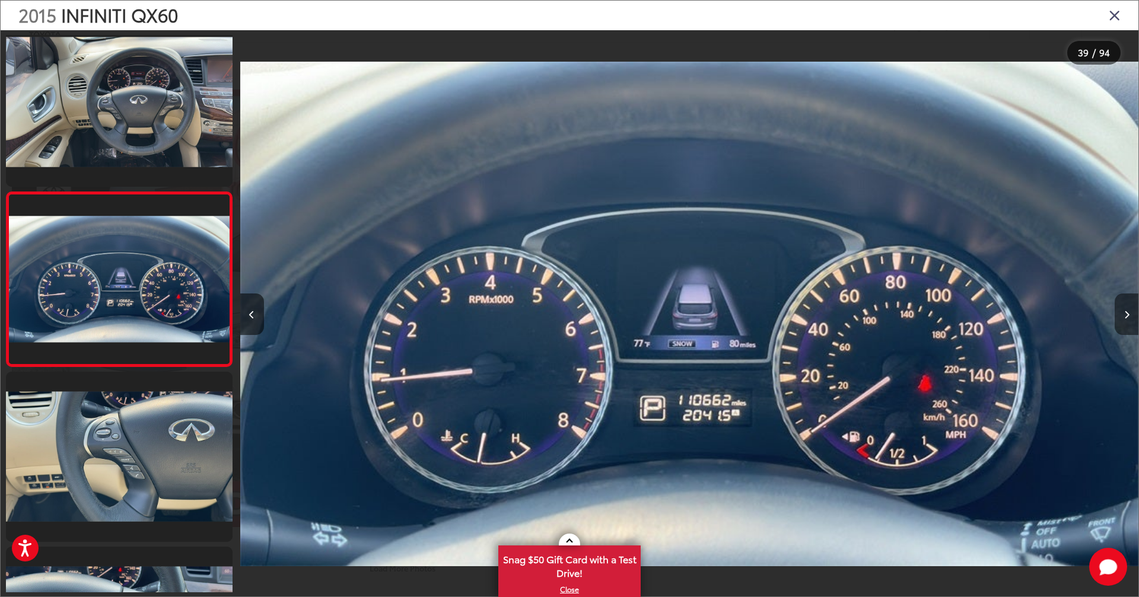
click at [833, 316] on icon "Next image" at bounding box center [1126, 315] width 5 height 8
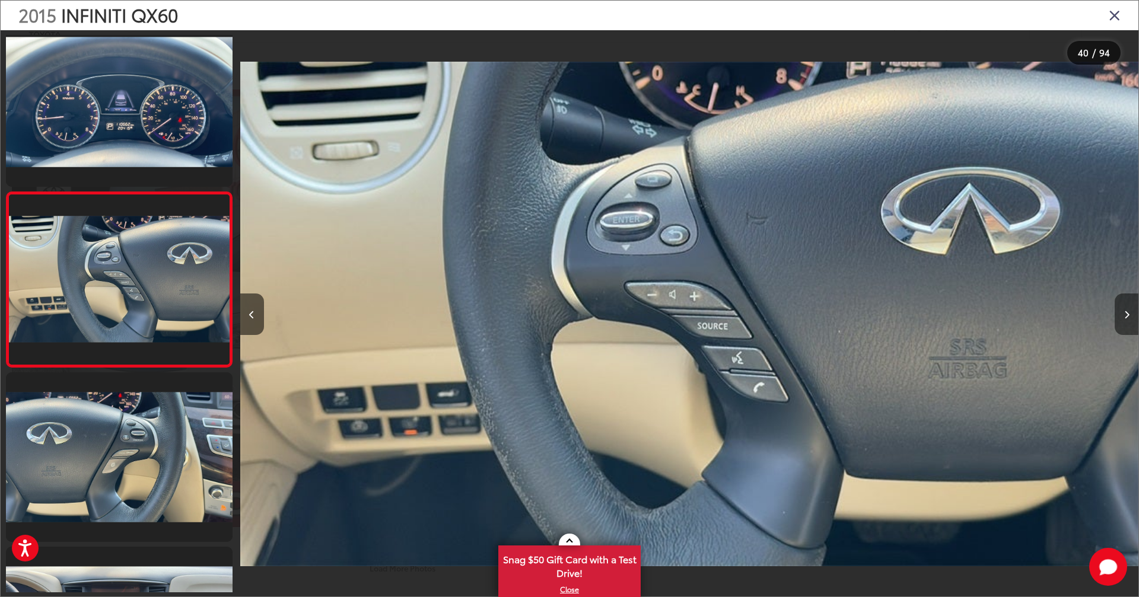
click at [833, 316] on icon "Next image" at bounding box center [1126, 315] width 5 height 8
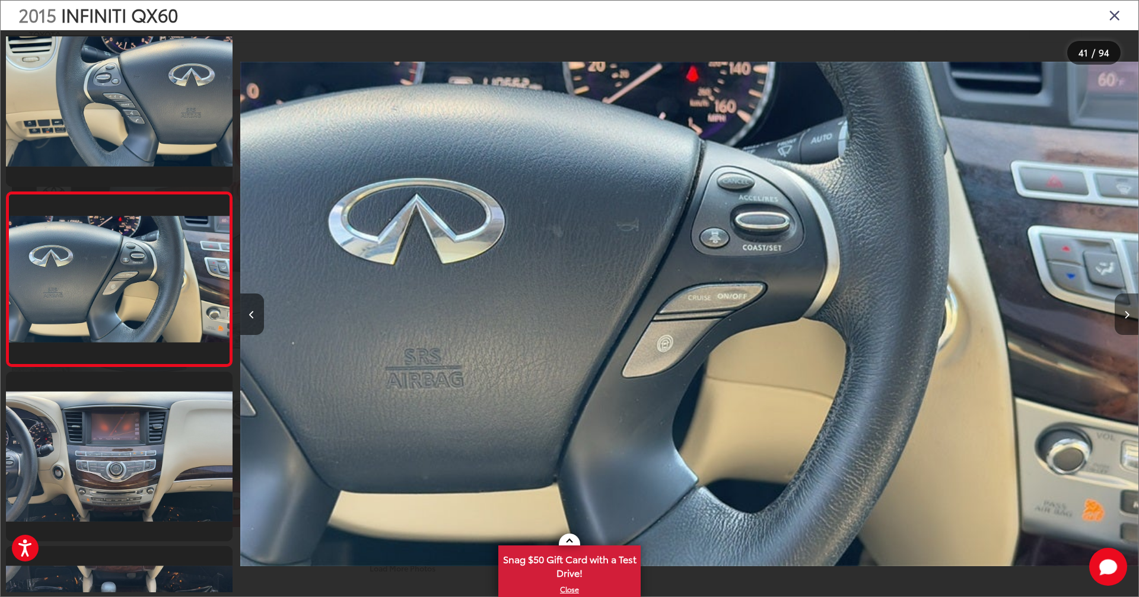
click at [833, 316] on icon "Next image" at bounding box center [1126, 315] width 5 height 8
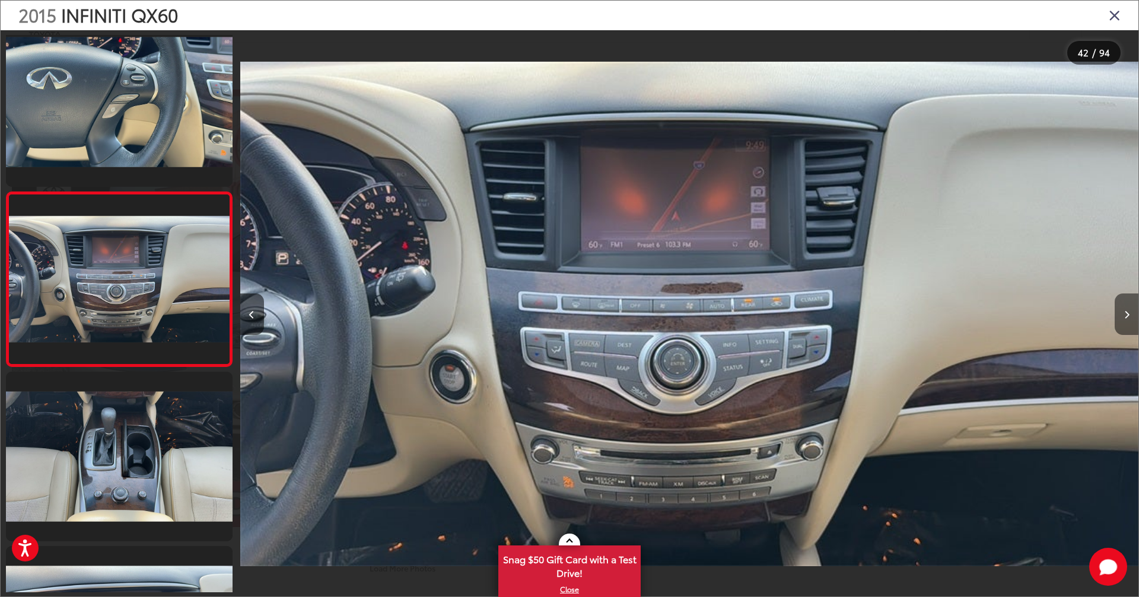
click at [833, 308] on button "Next image" at bounding box center [1127, 315] width 24 height 42
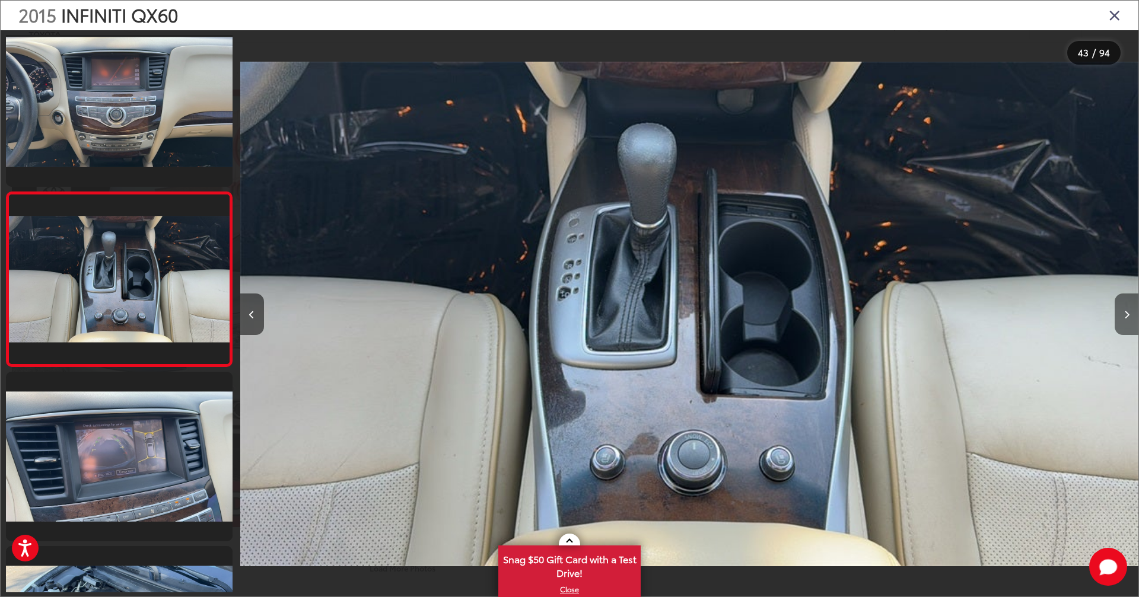
click at [833, 308] on button "Next image" at bounding box center [1127, 315] width 24 height 42
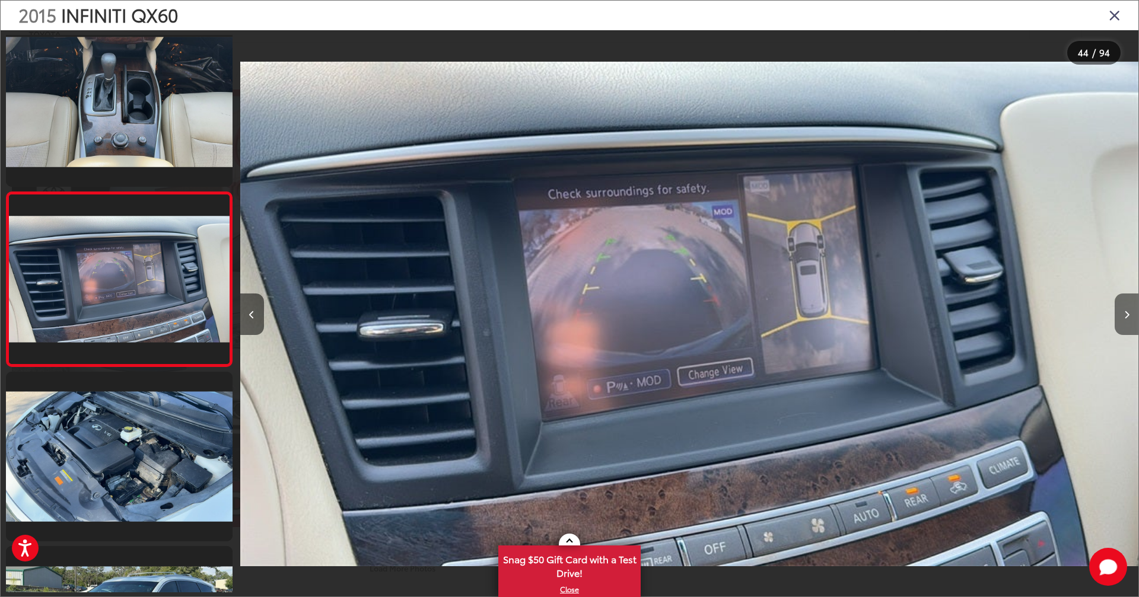
click at [833, 308] on button "Next image" at bounding box center [1127, 315] width 24 height 42
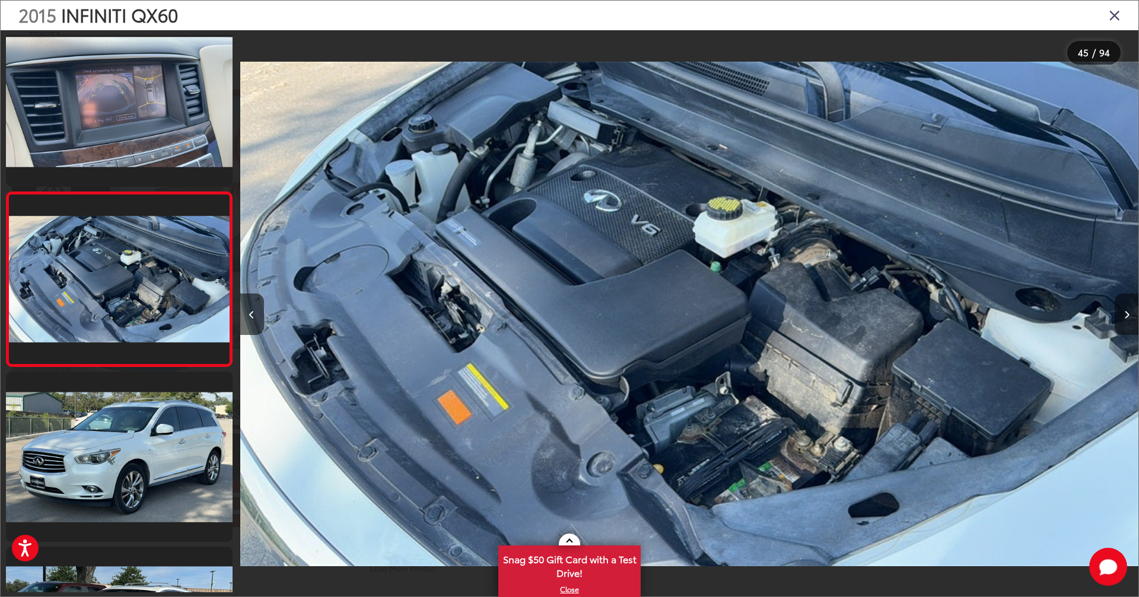
click at [833, 308] on button "Next image" at bounding box center [1127, 315] width 24 height 42
